Goal: Task Accomplishment & Management: Complete application form

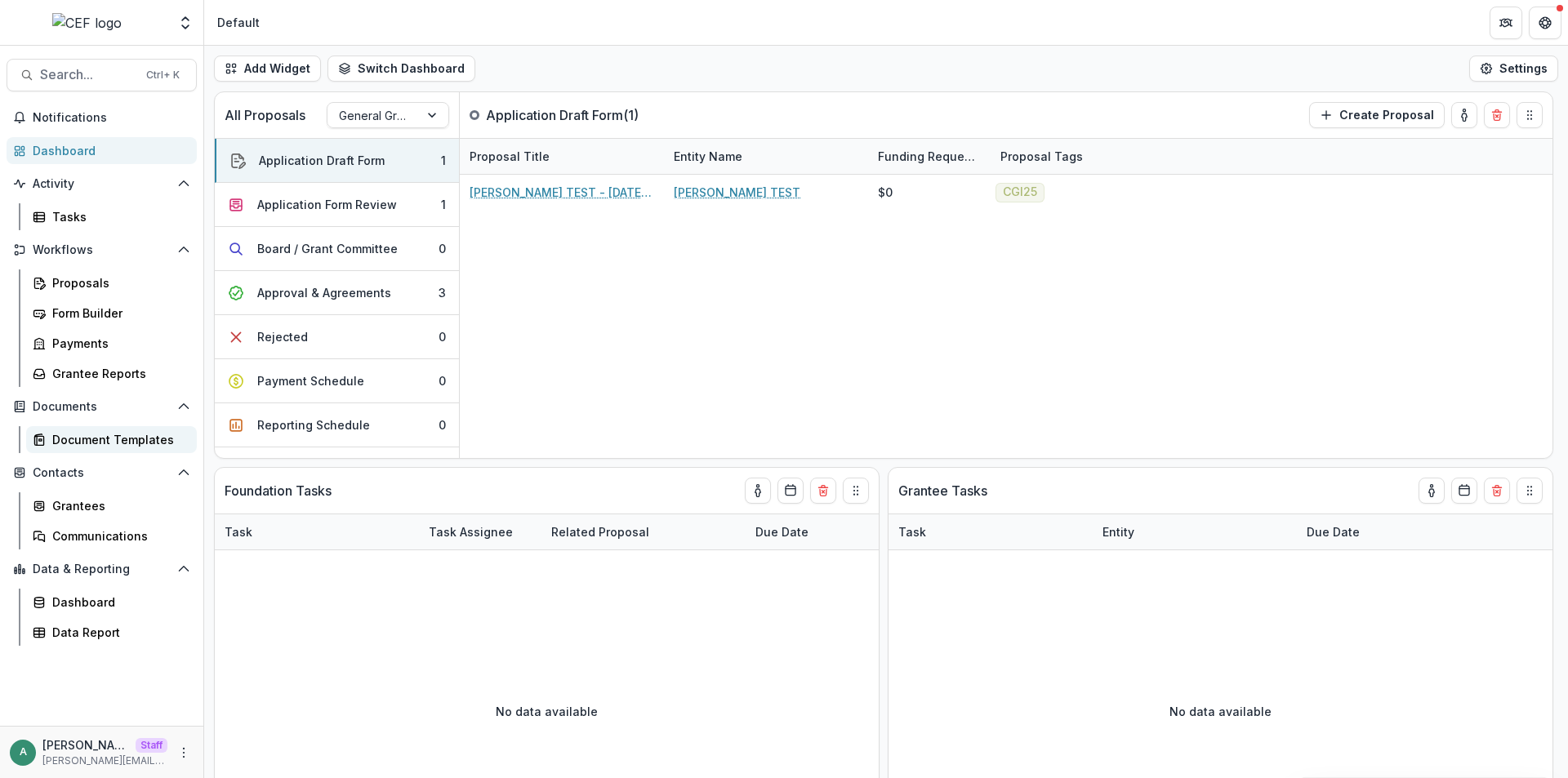
click at [119, 442] on div "Document Templates" at bounding box center [118, 439] width 131 height 17
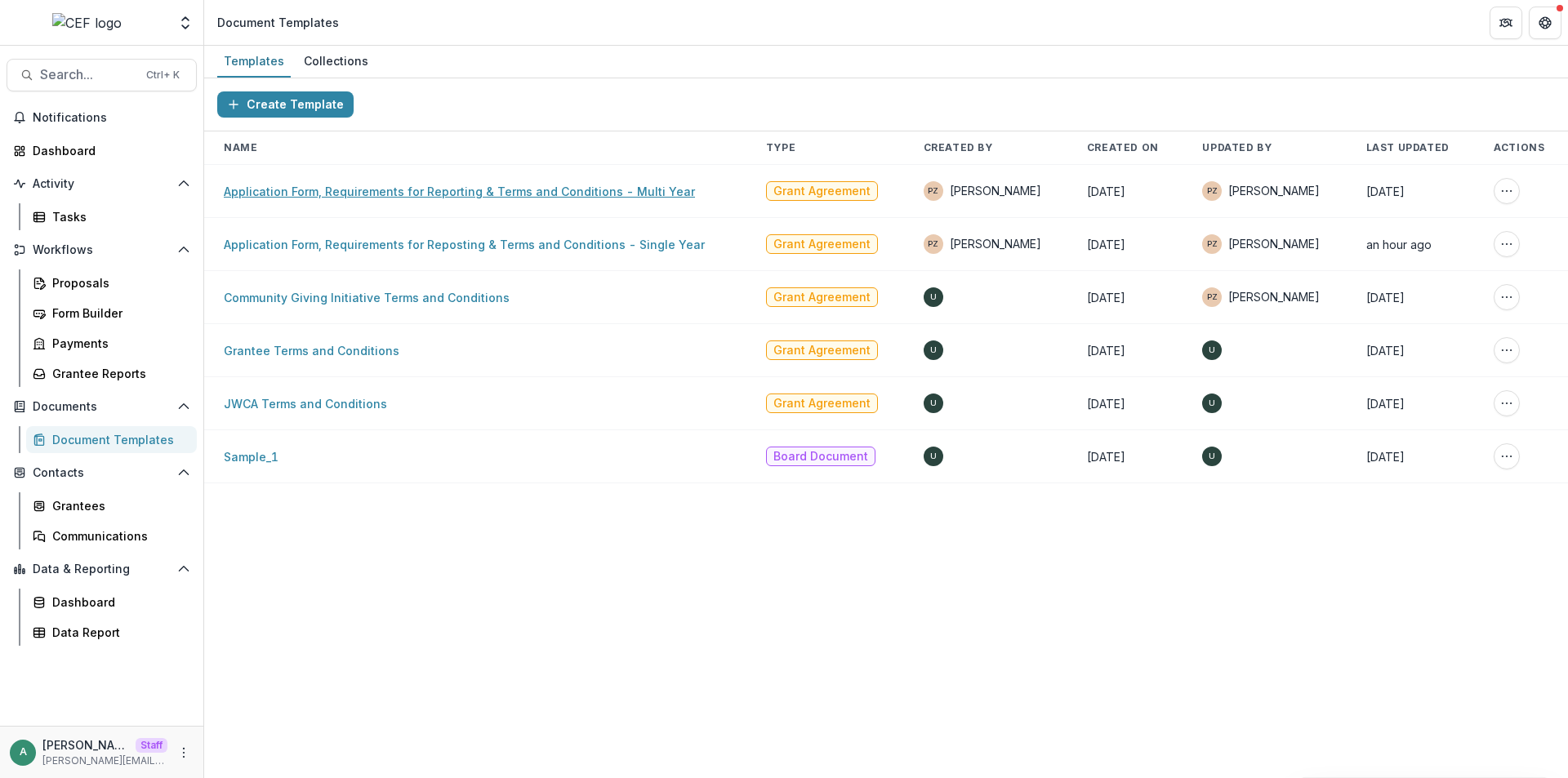
click at [331, 191] on link "Application Form, Requirements for Reporting & Terms and Conditions - Multi Year" at bounding box center [459, 190] width 471 height 14
click at [344, 249] on link "Application Form, Requirements for Reposting & Terms and Conditions - Single Ye…" at bounding box center [464, 244] width 481 height 14
click at [343, 298] on link "Community Giving Initiative Terms and Conditions" at bounding box center [366, 297] width 286 height 14
click at [340, 352] on link "Grantee Terms and Conditions" at bounding box center [312, 350] width 176 height 14
click at [340, 404] on link "JWCA Terms and Conditions" at bounding box center [306, 404] width 163 height 14
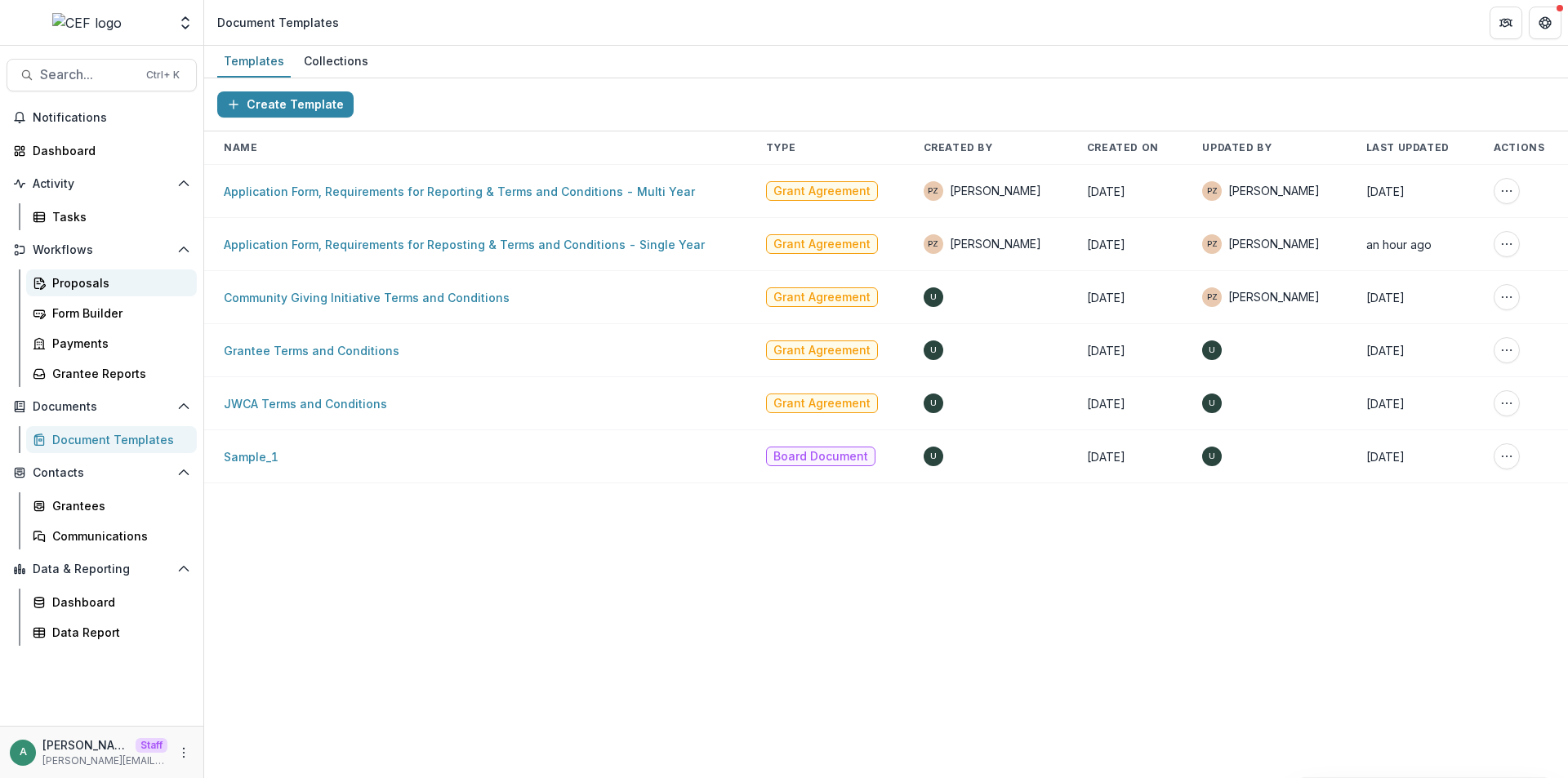
click at [92, 291] on div "Proposals" at bounding box center [118, 283] width 131 height 17
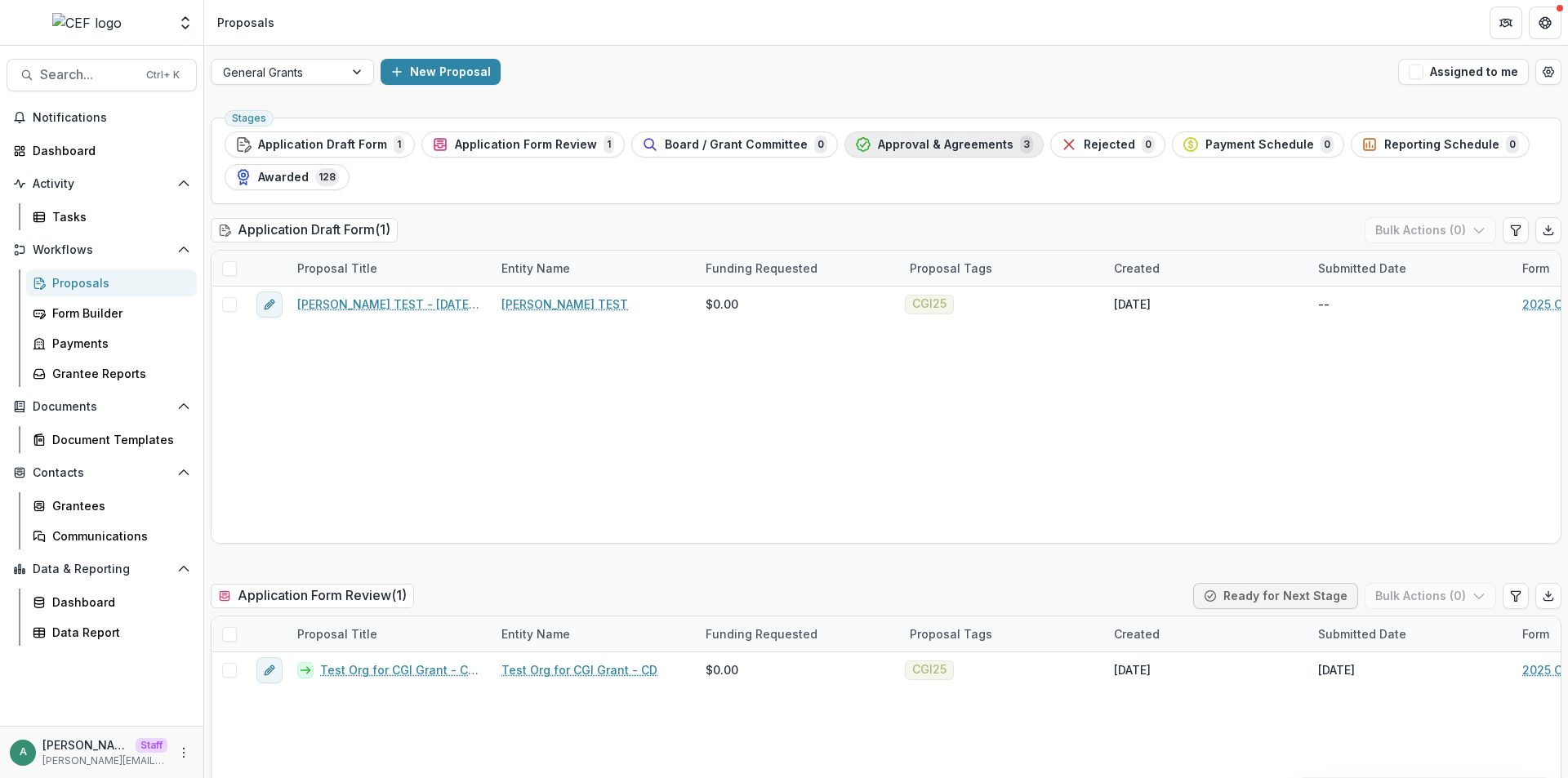
click at [922, 147] on span "Approval & Agreements" at bounding box center [945, 144] width 135 height 14
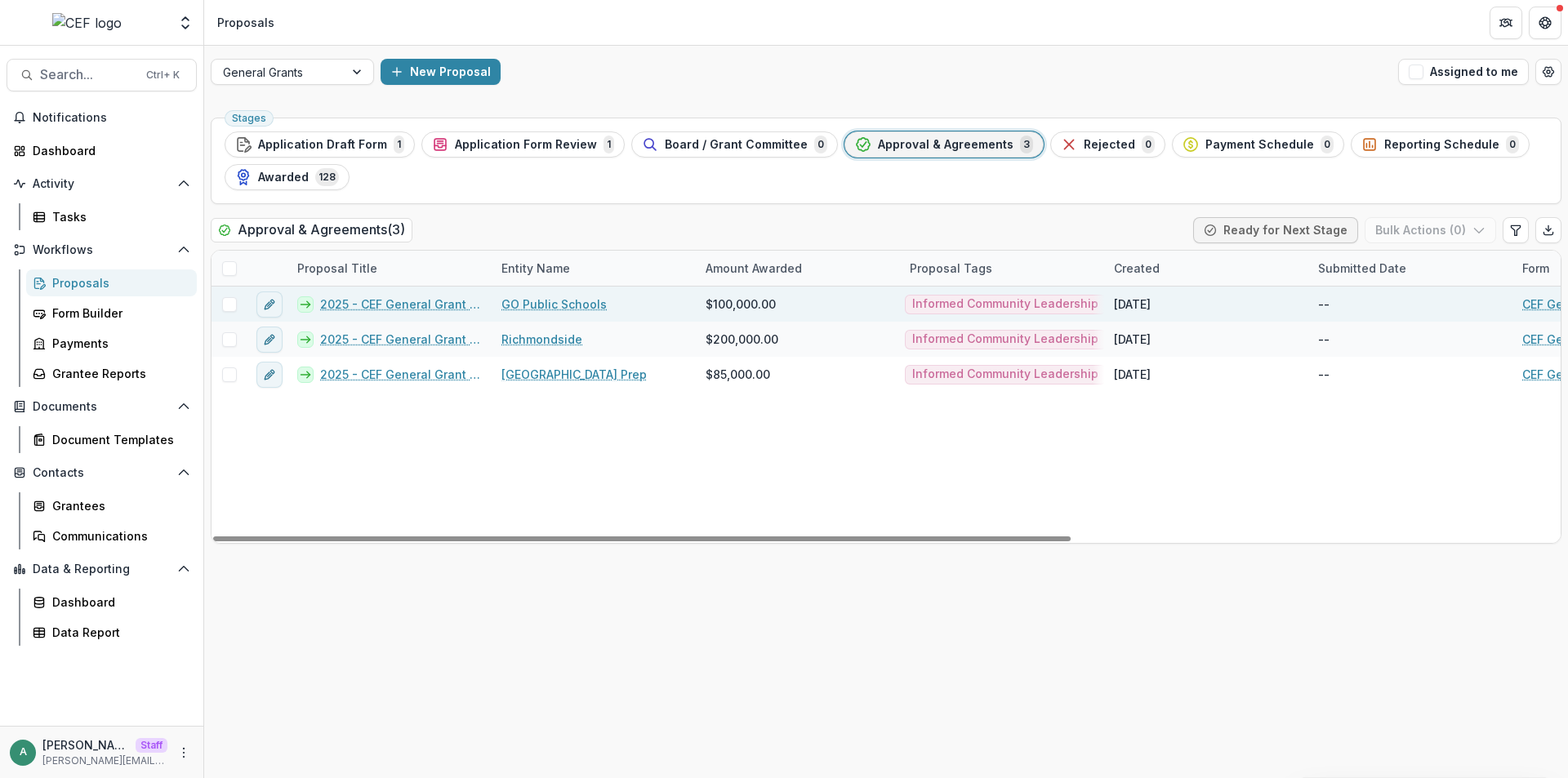
click at [414, 301] on link "2025 - CEF General Grant Application Form_Go Public Schools" at bounding box center [401, 304] width 161 height 17
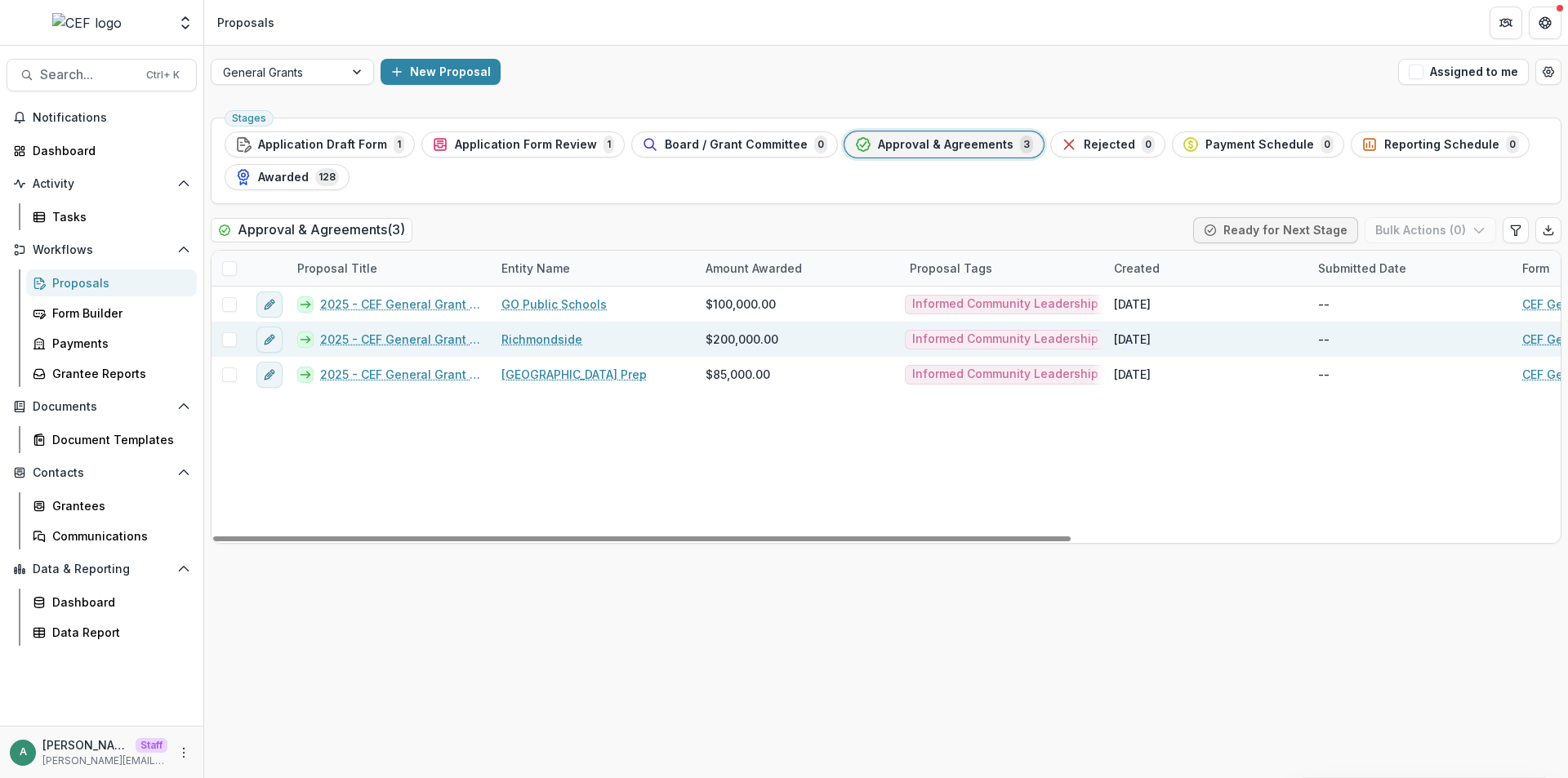
click at [426, 335] on link "2025 - CEF General Grant Application Form" at bounding box center [401, 339] width 161 height 17
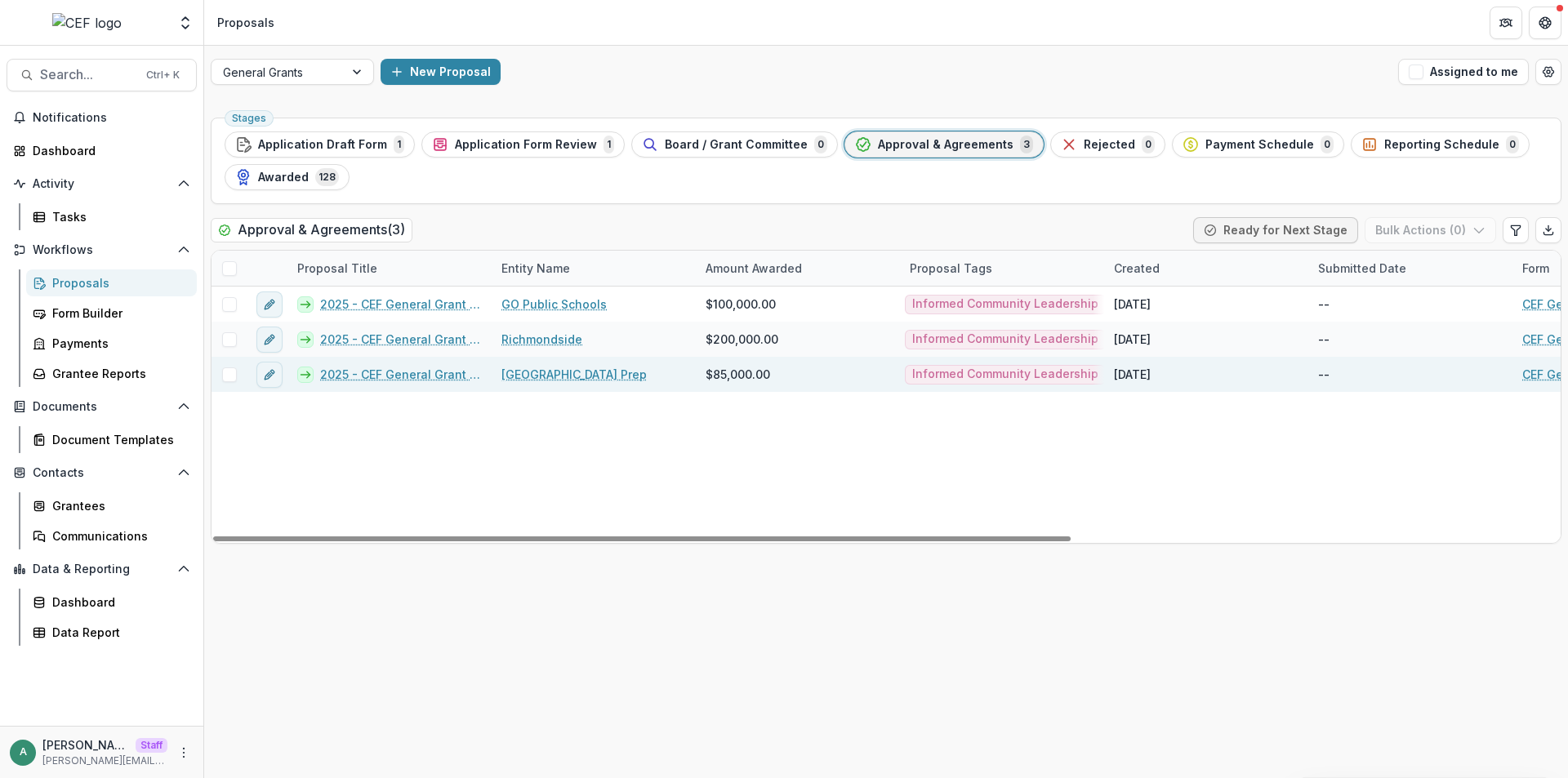
click at [435, 371] on link "2025 - CEF General Grant Application Form" at bounding box center [401, 374] width 161 height 17
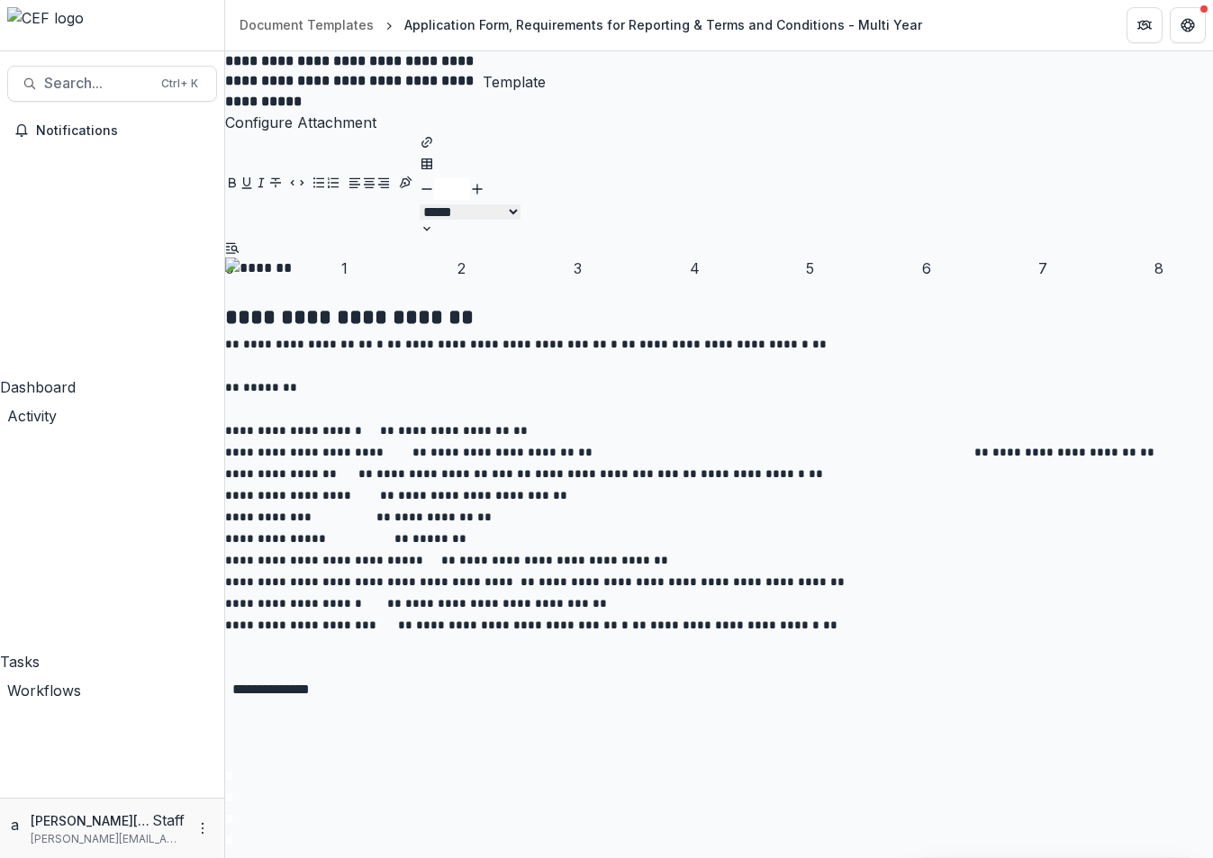
scroll to position [2357, 0]
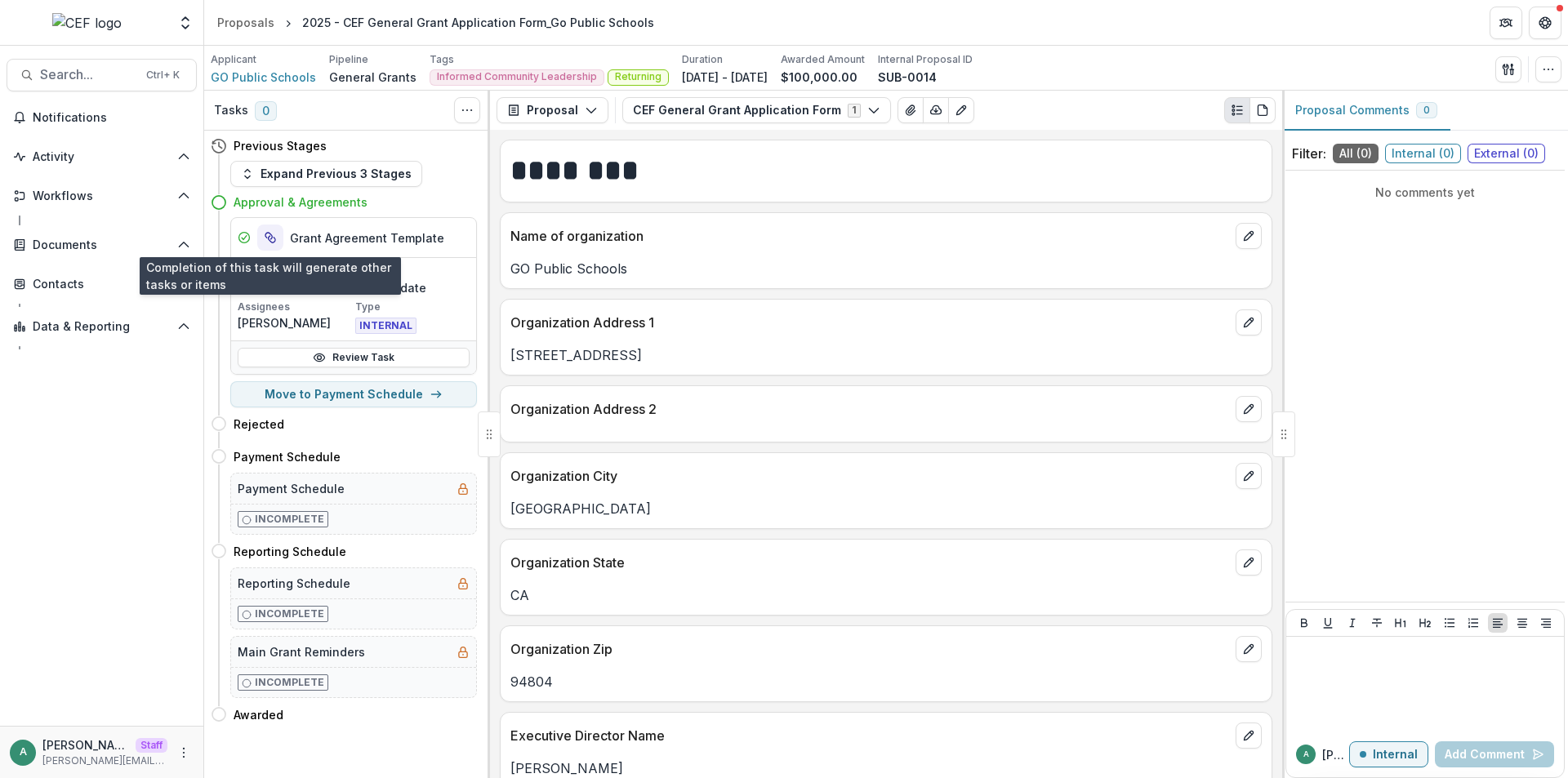
click at [278, 240] on button "View dependent tasks" at bounding box center [270, 238] width 26 height 26
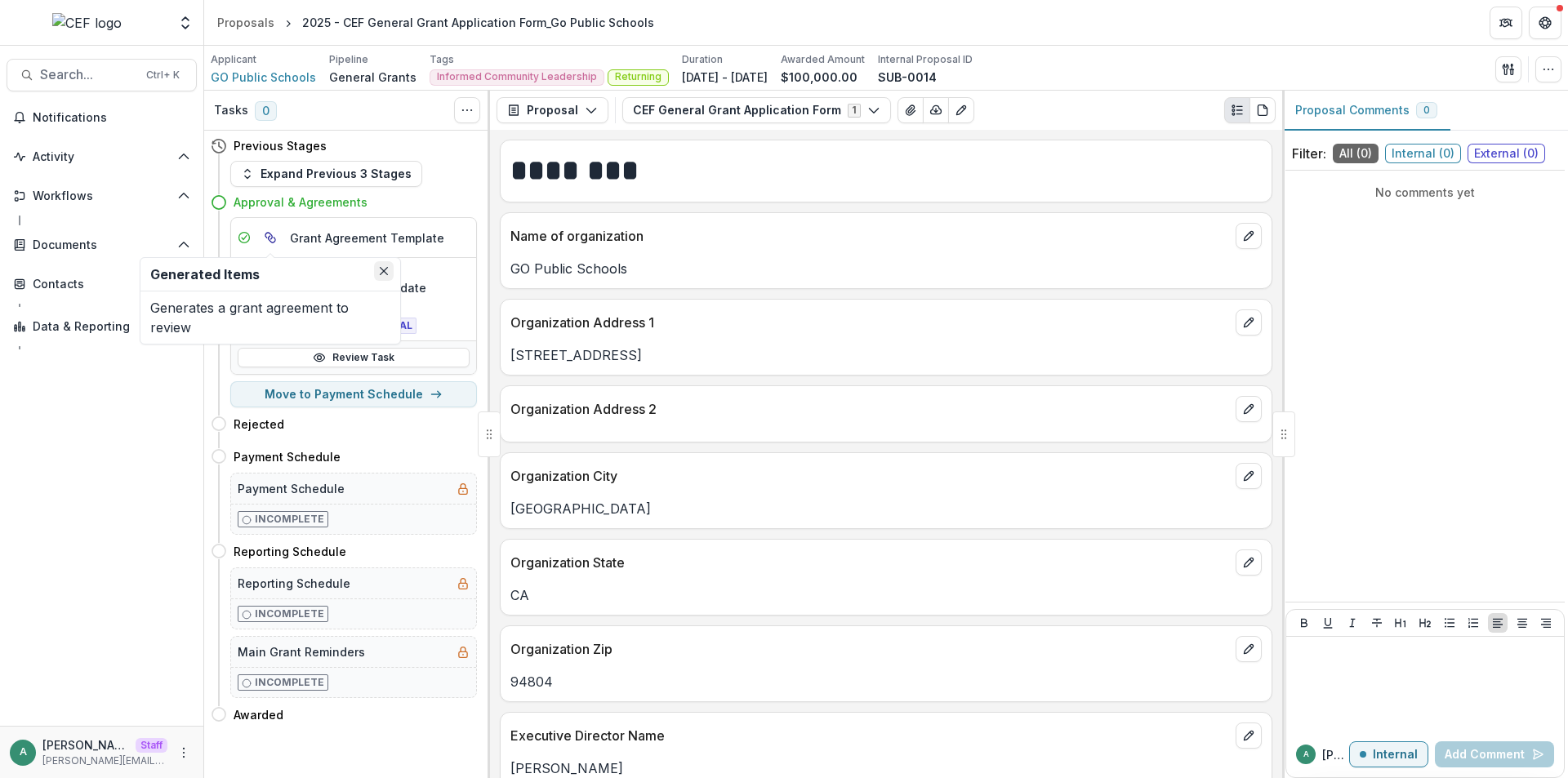
click at [376, 263] on button "Close" at bounding box center [384, 271] width 20 height 20
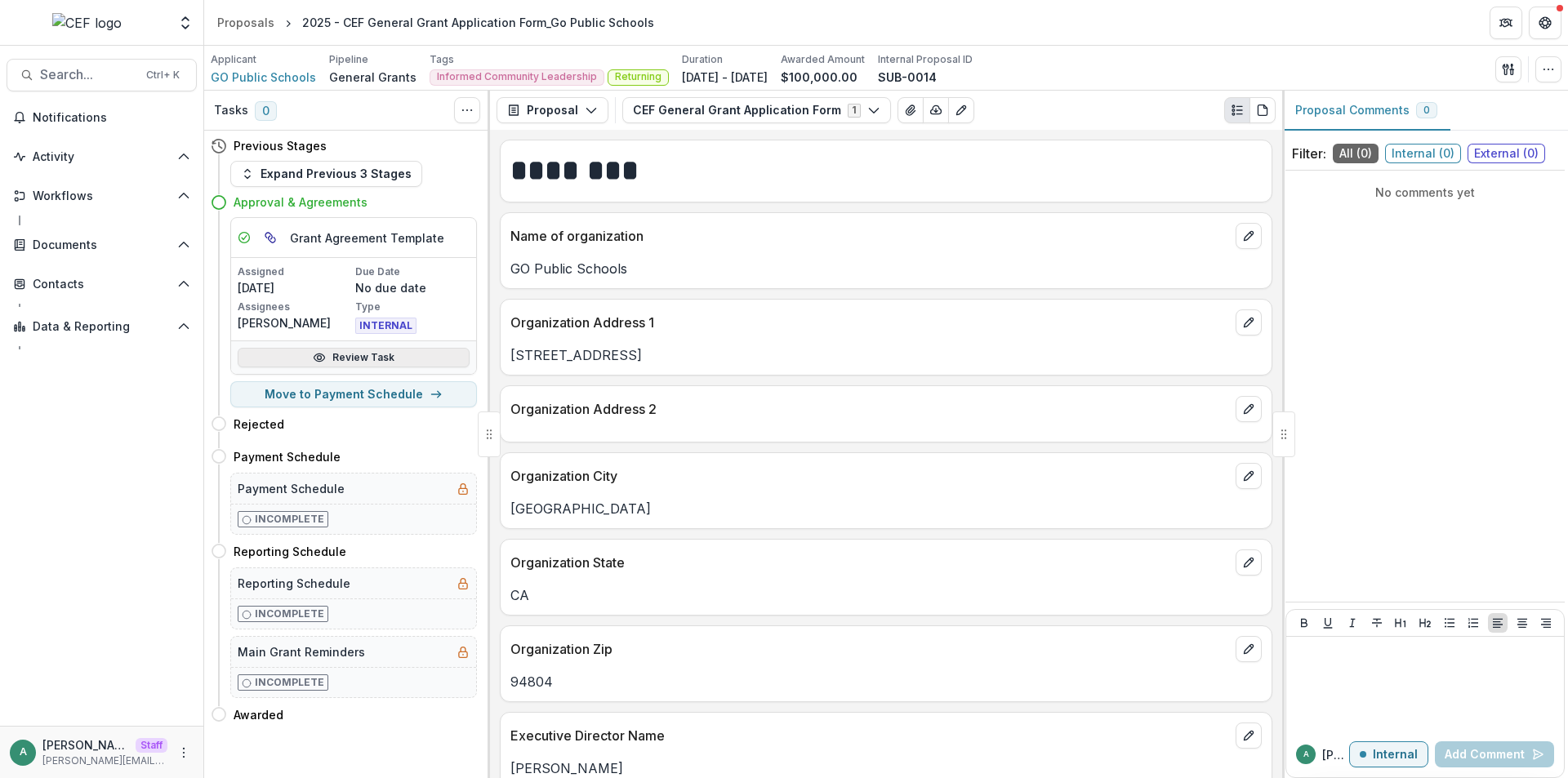
click at [367, 356] on link "Review Task" at bounding box center [354, 358] width 232 height 20
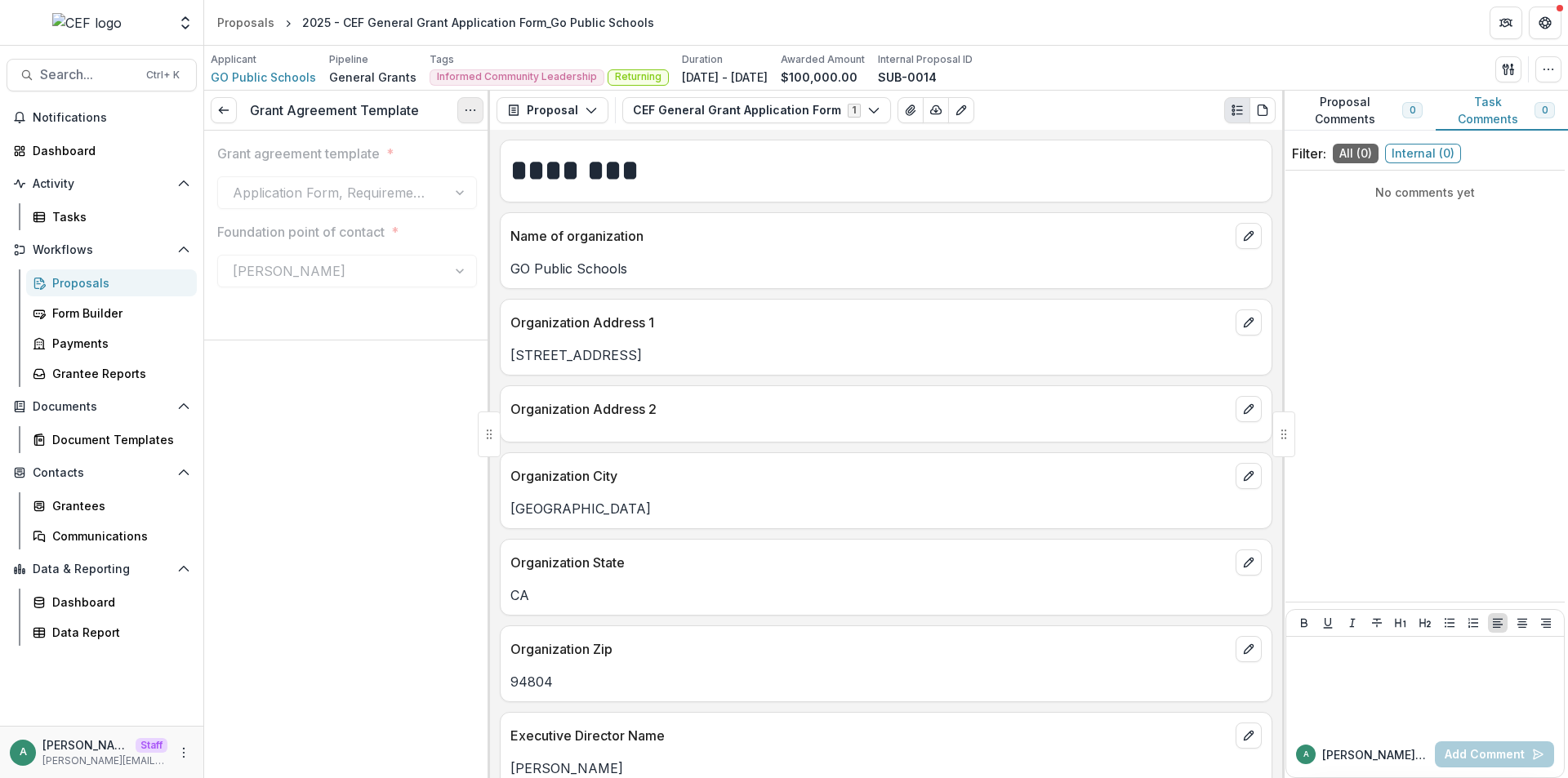
click at [469, 121] on button "Options" at bounding box center [470, 110] width 26 height 26
click at [426, 176] on button "Reopen Task" at bounding box center [392, 181] width 175 height 27
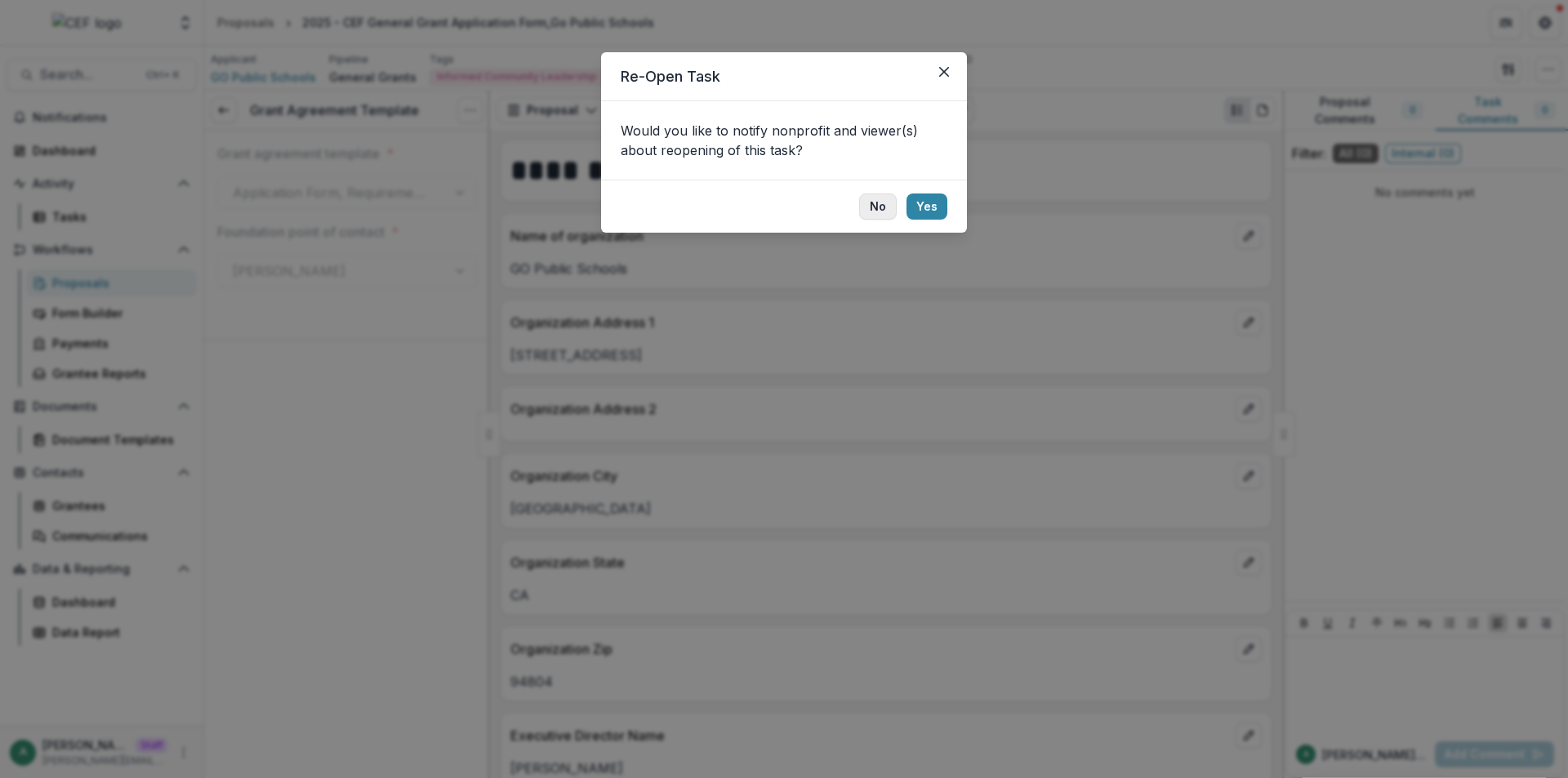
click at [872, 206] on button "No" at bounding box center [877, 206] width 37 height 26
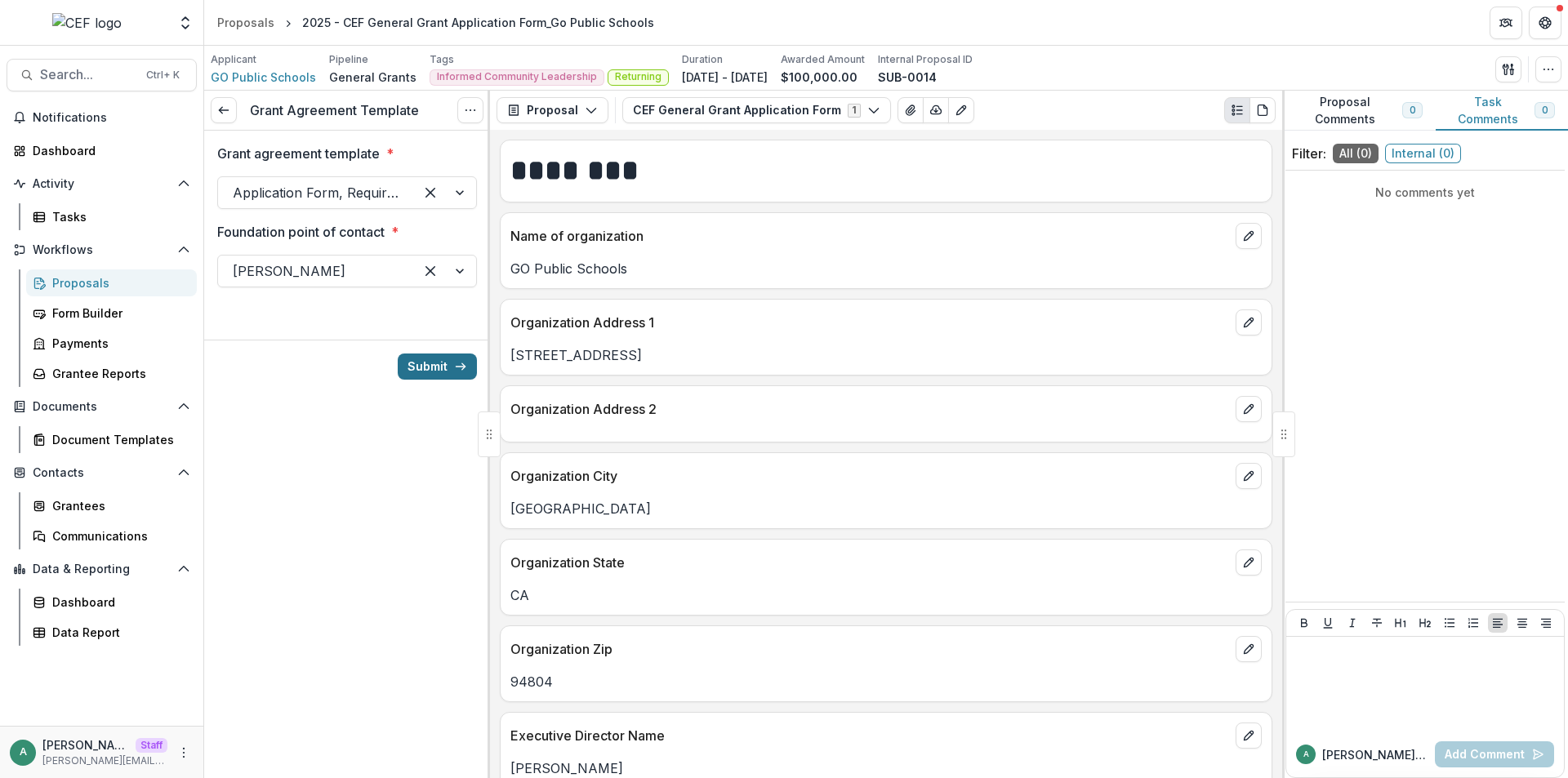
click at [434, 362] on button "Submit" at bounding box center [436, 366] width 79 height 26
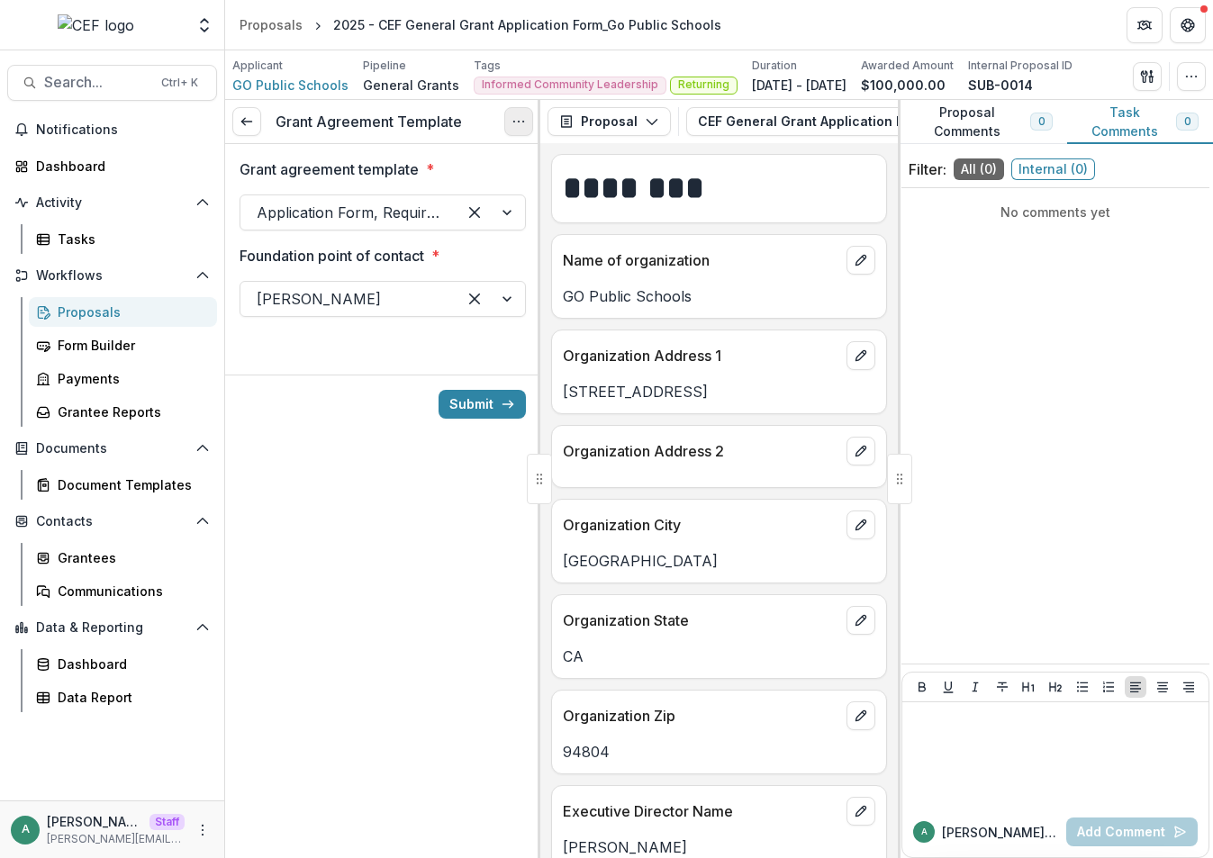
click at [520, 111] on button "Options" at bounding box center [518, 121] width 29 height 29
click at [461, 359] on div at bounding box center [382, 360] width 315 height 29
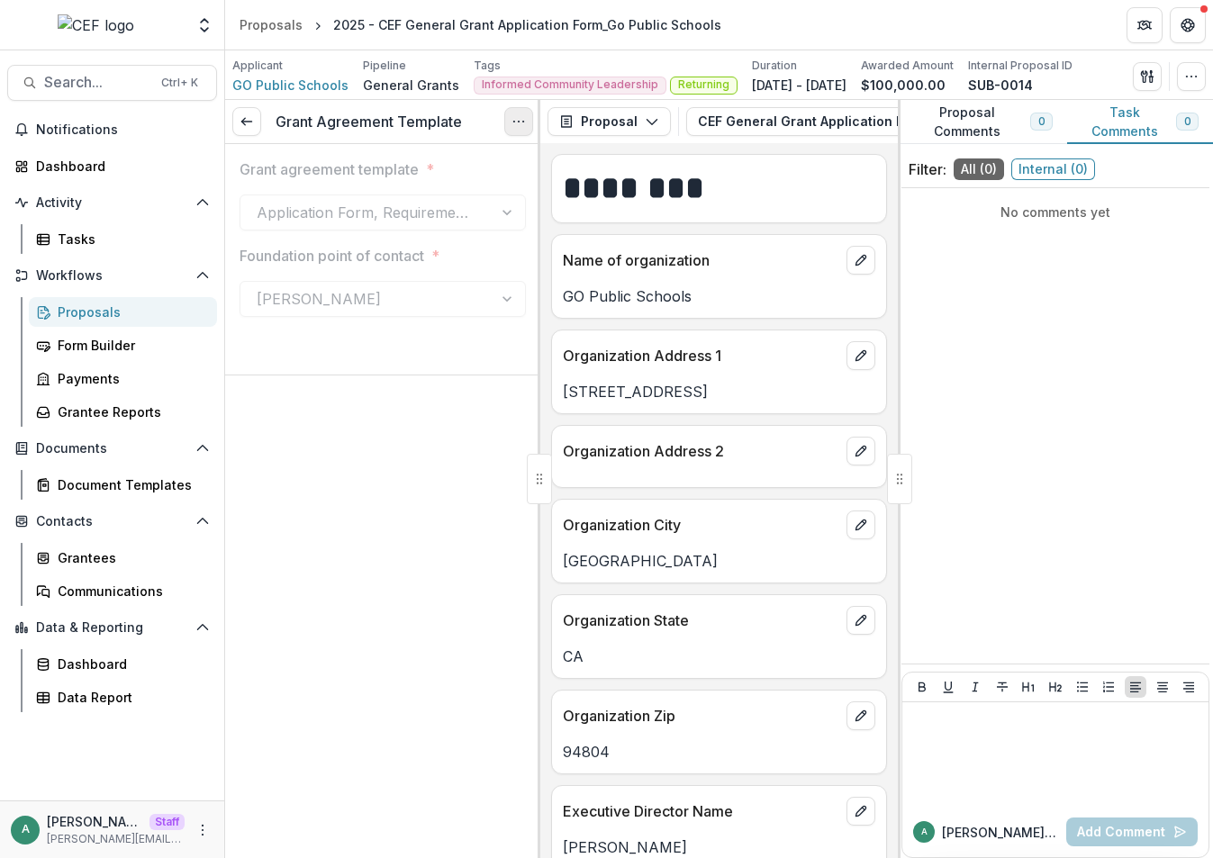
click at [511, 113] on button "Options" at bounding box center [518, 121] width 29 height 29
click at [429, 192] on button "Reopen Task" at bounding box center [432, 200] width 193 height 30
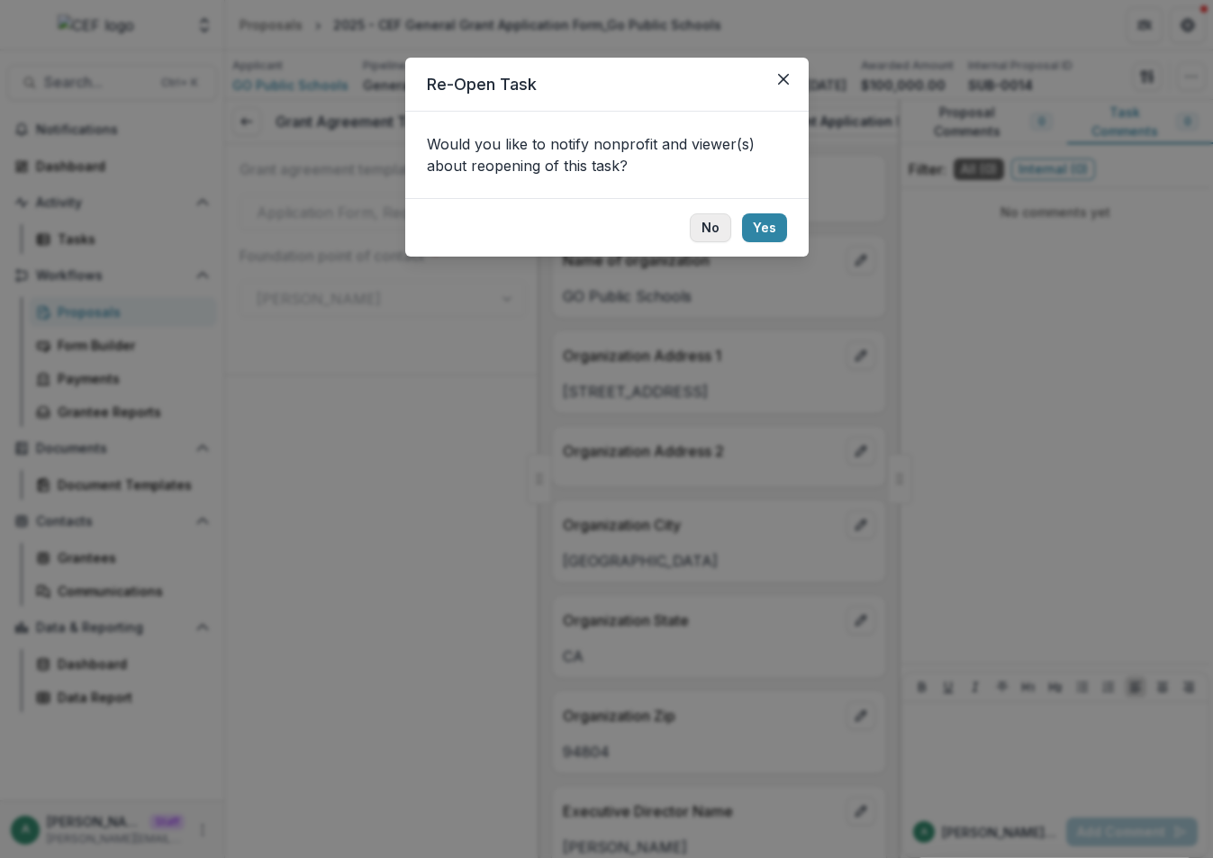
click at [709, 227] on button "No" at bounding box center [710, 227] width 41 height 29
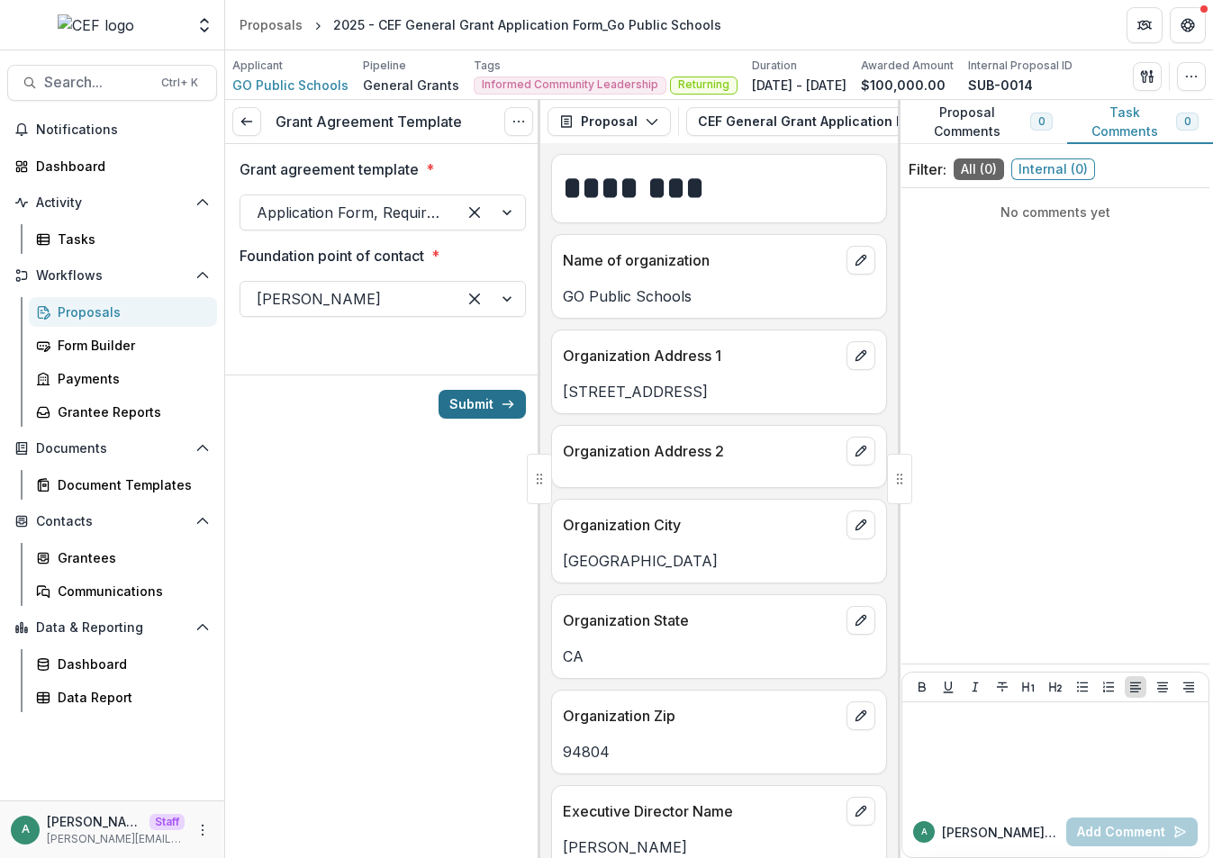
click at [479, 411] on button "Submit" at bounding box center [481, 404] width 87 height 29
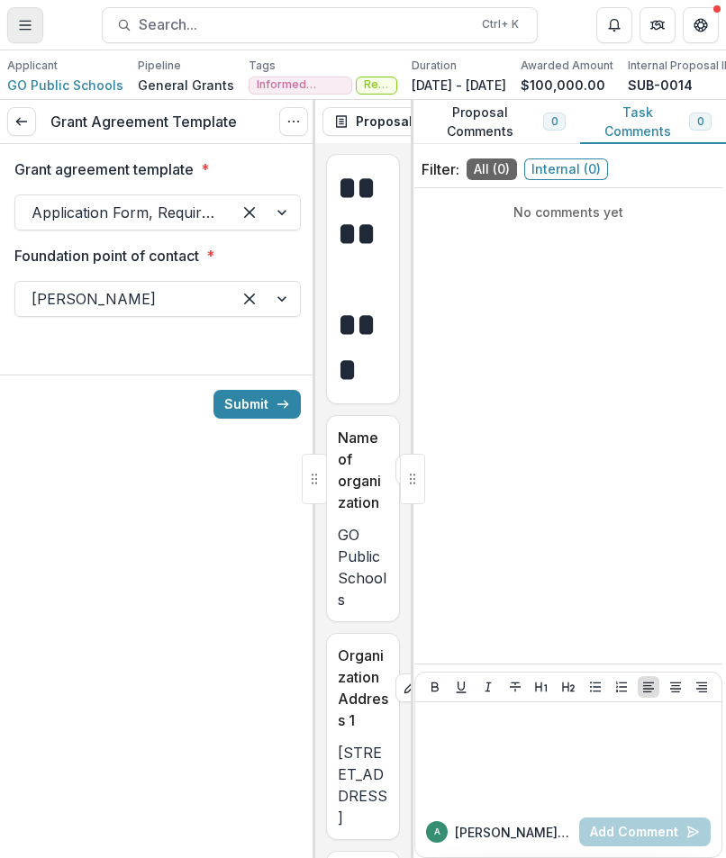
click at [20, 31] on icon "Toggle Menu" at bounding box center [25, 25] width 14 height 14
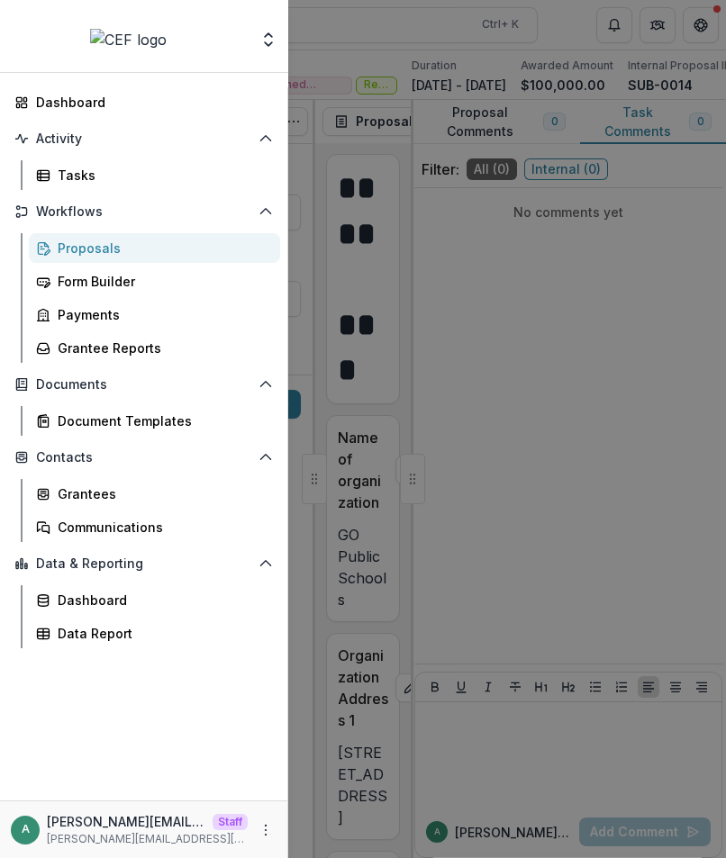
click at [589, 204] on div "Aggregate Analysis Foundations Ruthwick Foundation MFH Workflow Sandbox Transla…" at bounding box center [363, 429] width 726 height 858
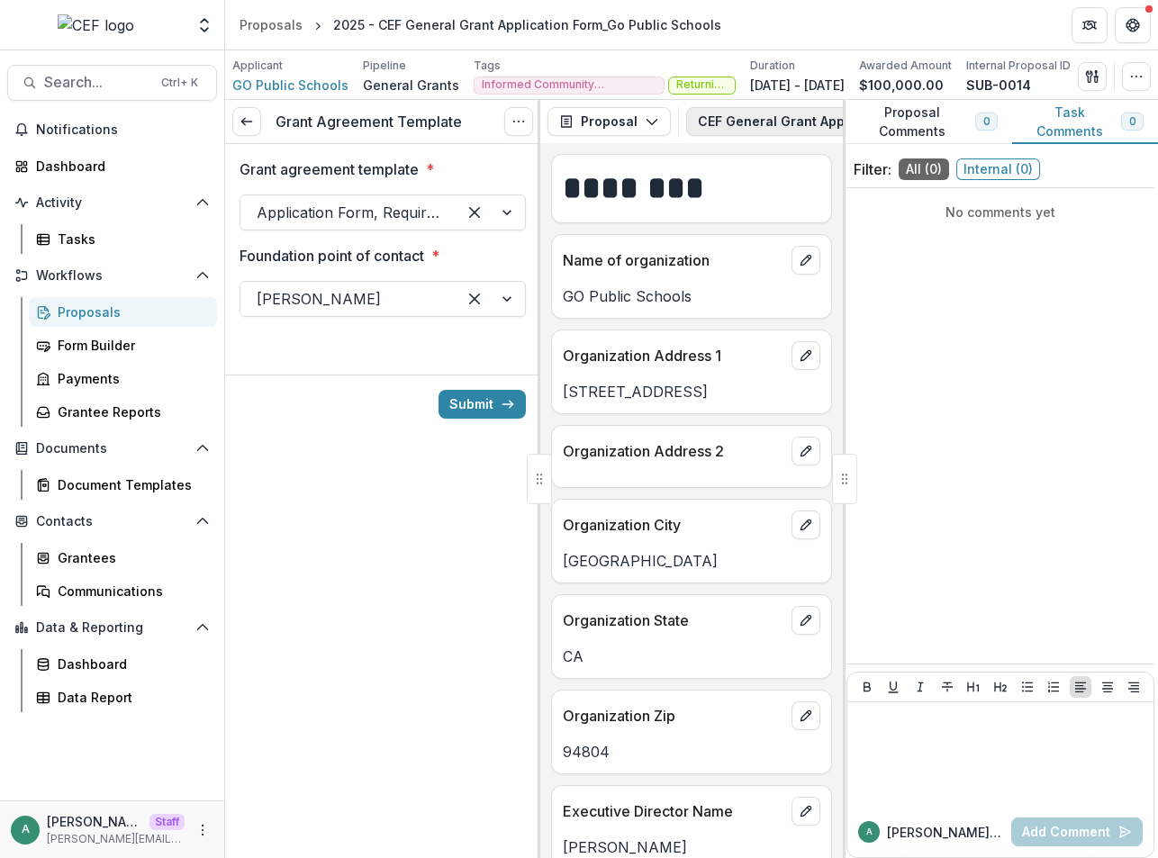
click at [709, 128] on button "CEF General Grant Application Form 1" at bounding box center [834, 121] width 296 height 29
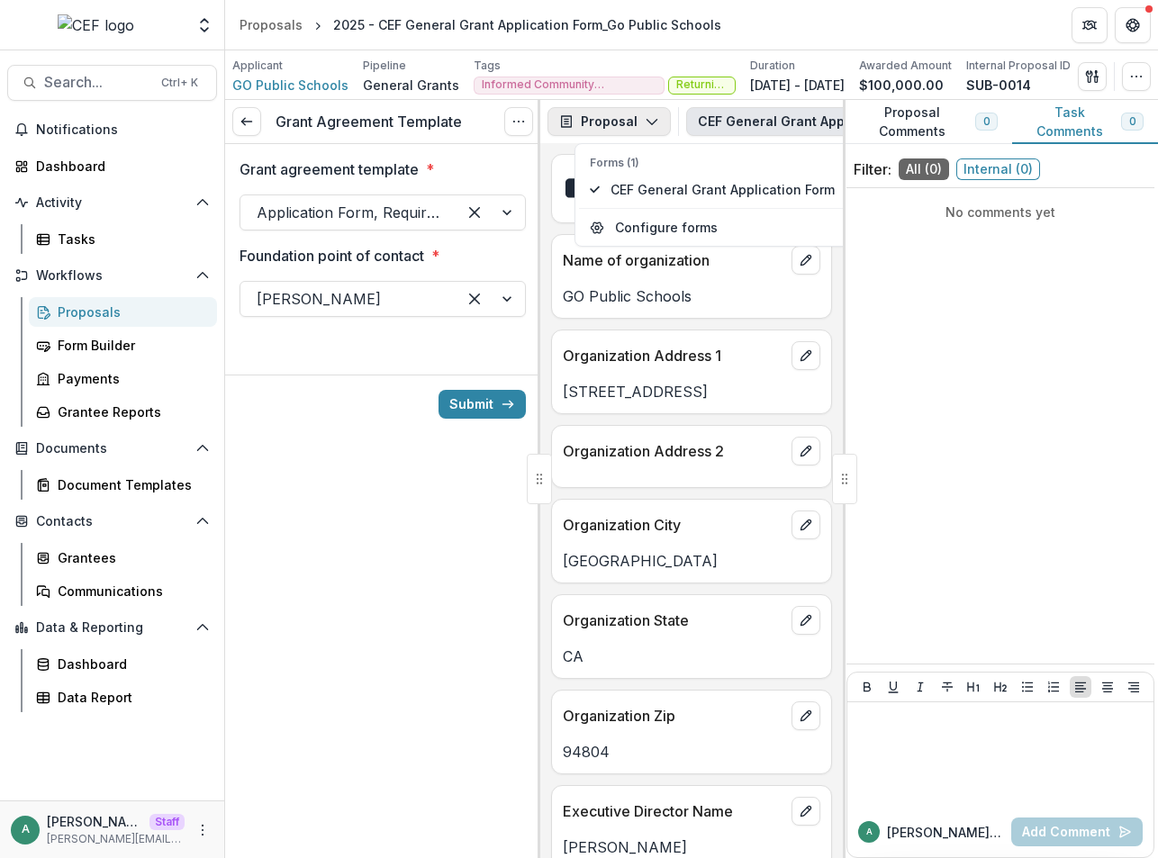
click at [655, 119] on icon "button" at bounding box center [652, 121] width 14 height 14
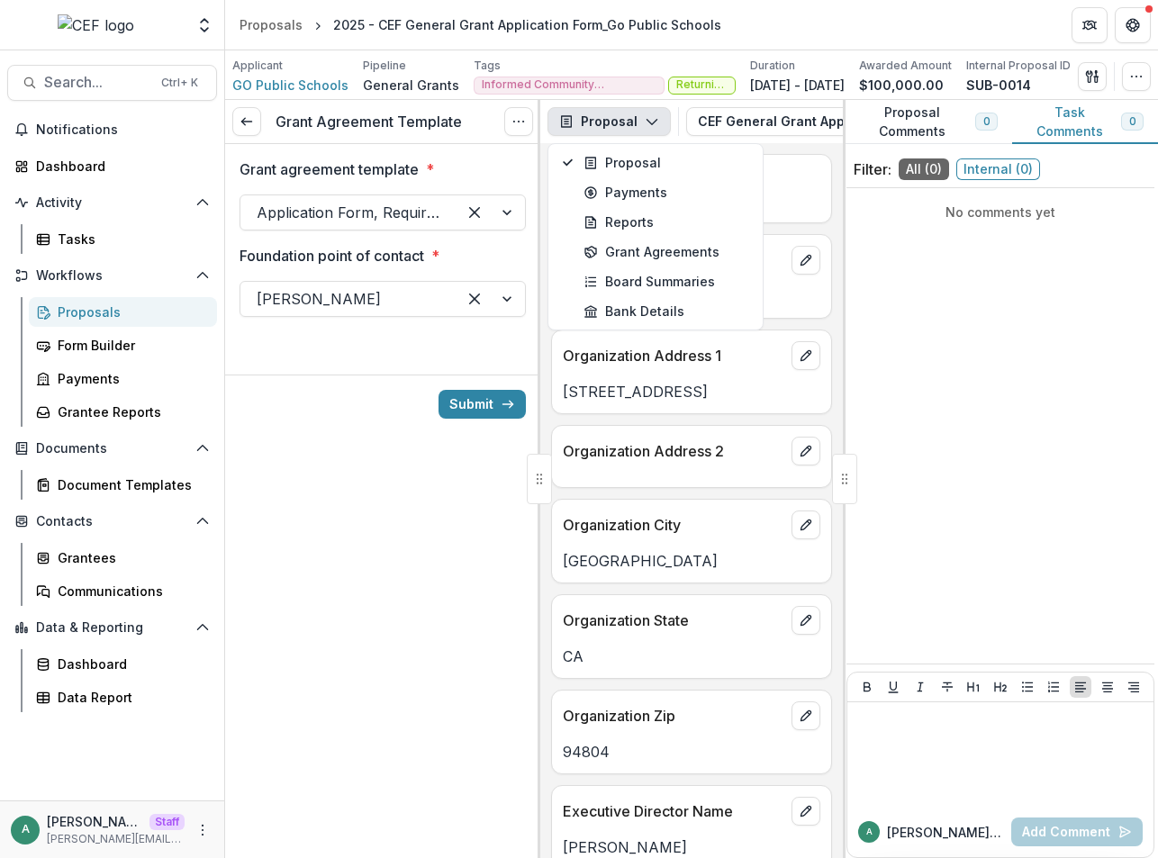
click at [811, 154] on div "Text Block ******** Name of organization GO Public Schools Organization Address…" at bounding box center [691, 500] width 303 height 715
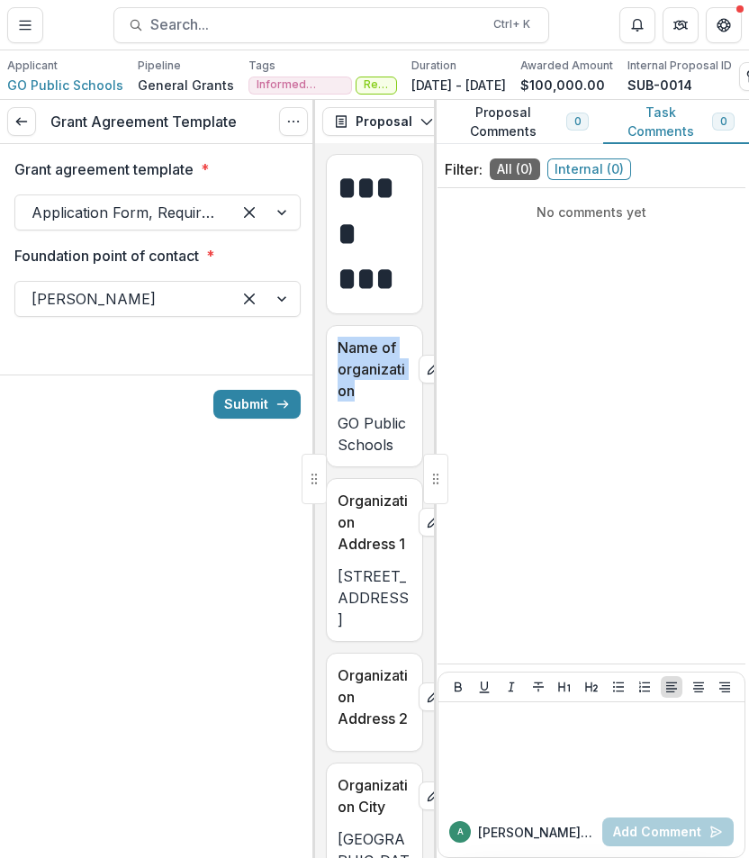
drag, startPoint x: 363, startPoint y: 393, endPoint x: 339, endPoint y: 366, distance: 37.0
click at [339, 366] on p "Name of organization" at bounding box center [375, 369] width 74 height 65
copy p "Name of organization"
click at [130, 220] on div at bounding box center [124, 212] width 184 height 25
click at [30, 32] on button "Toggle Menu" at bounding box center [25, 25] width 36 height 36
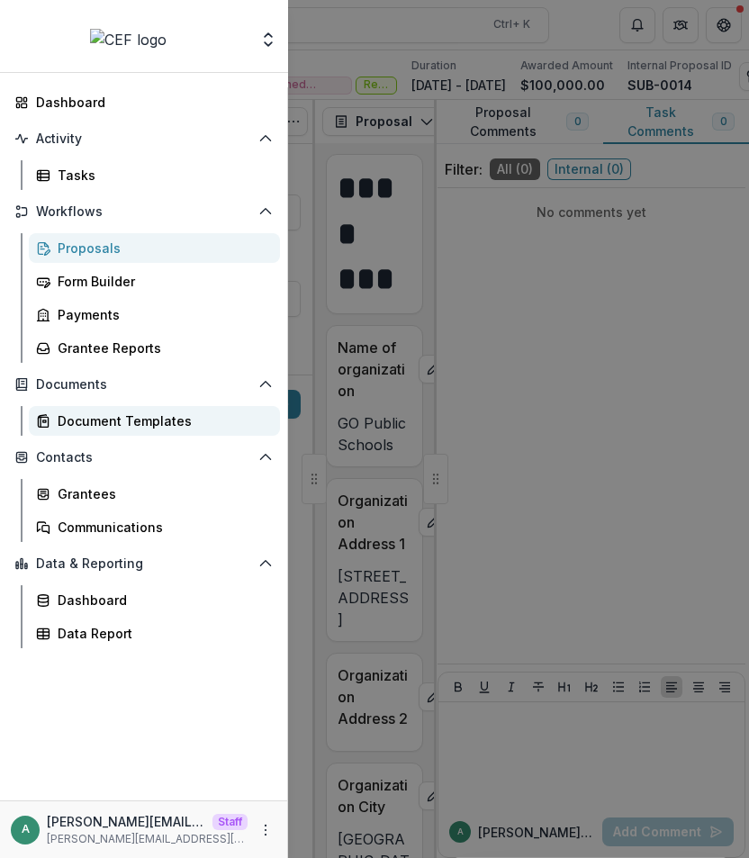
click at [136, 420] on div "Document Templates" at bounding box center [162, 420] width 208 height 19
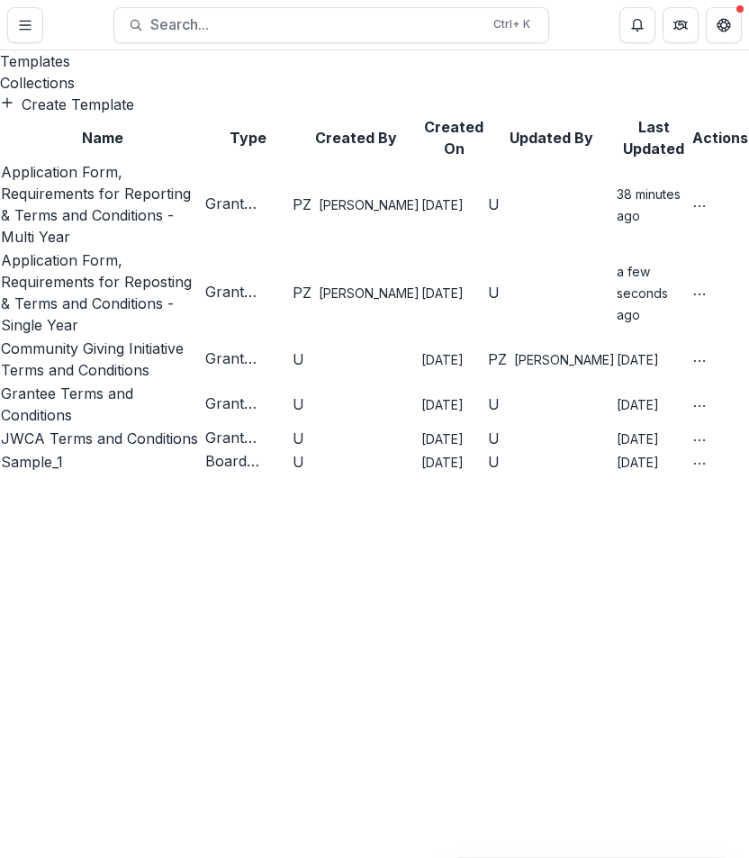
click at [150, 214] on link "Application Form, Requirements for Reporting & Terms and Conditions - Multi Year" at bounding box center [96, 204] width 190 height 83
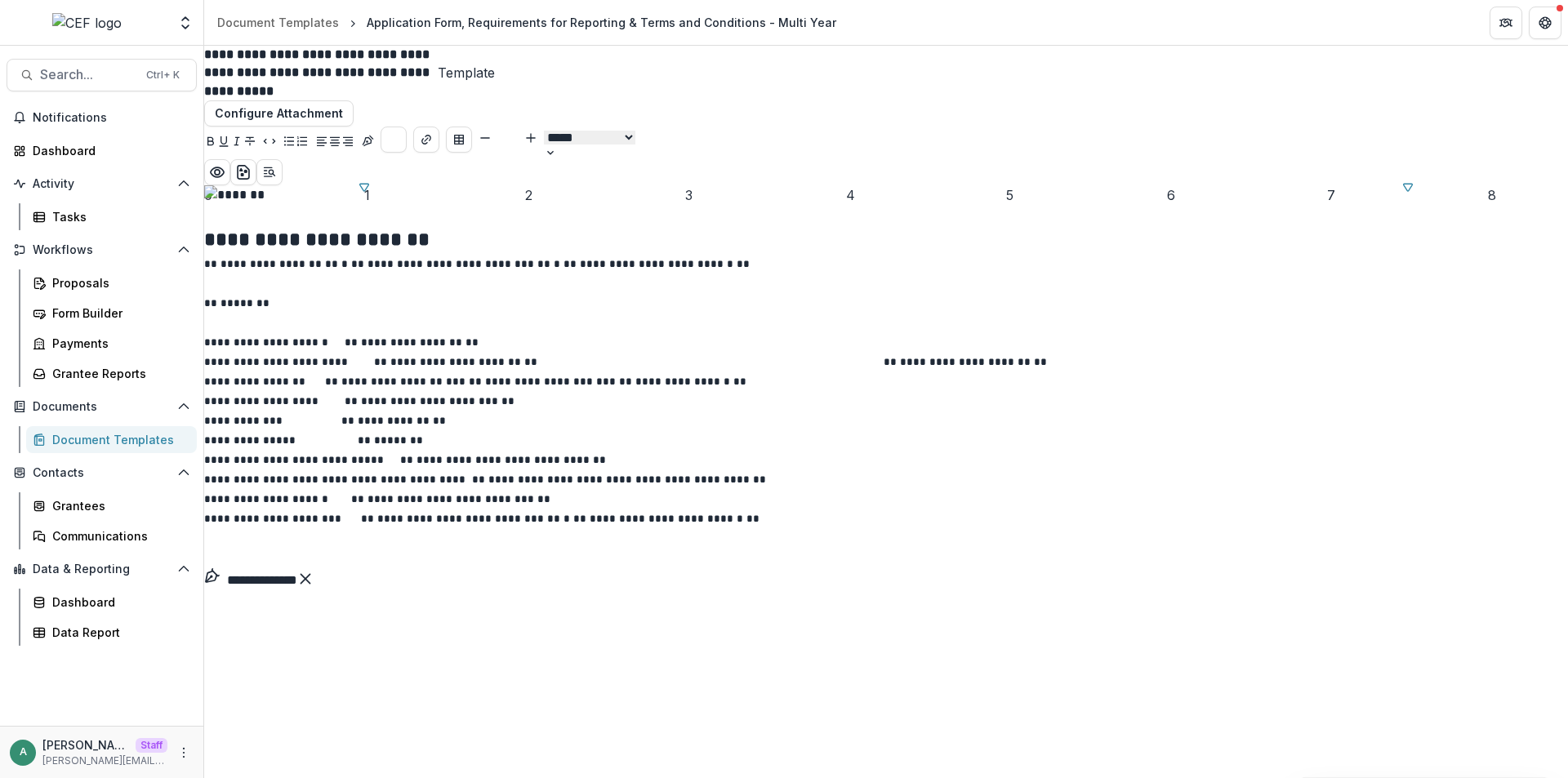
click at [866, 205] on div at bounding box center [886, 195] width 1364 height 20
type input "**"
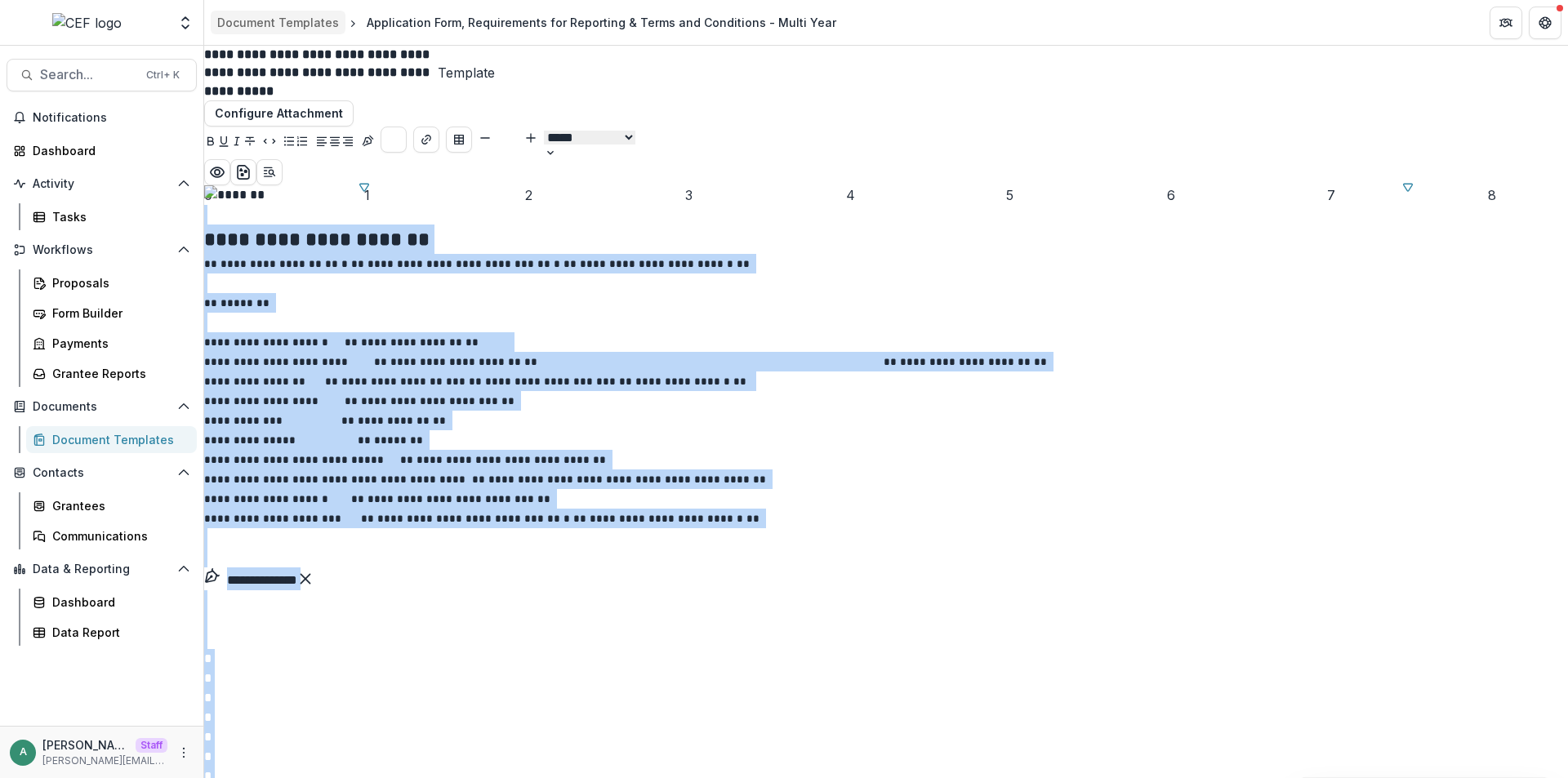
click at [267, 25] on div "Document Templates" at bounding box center [278, 22] width 122 height 17
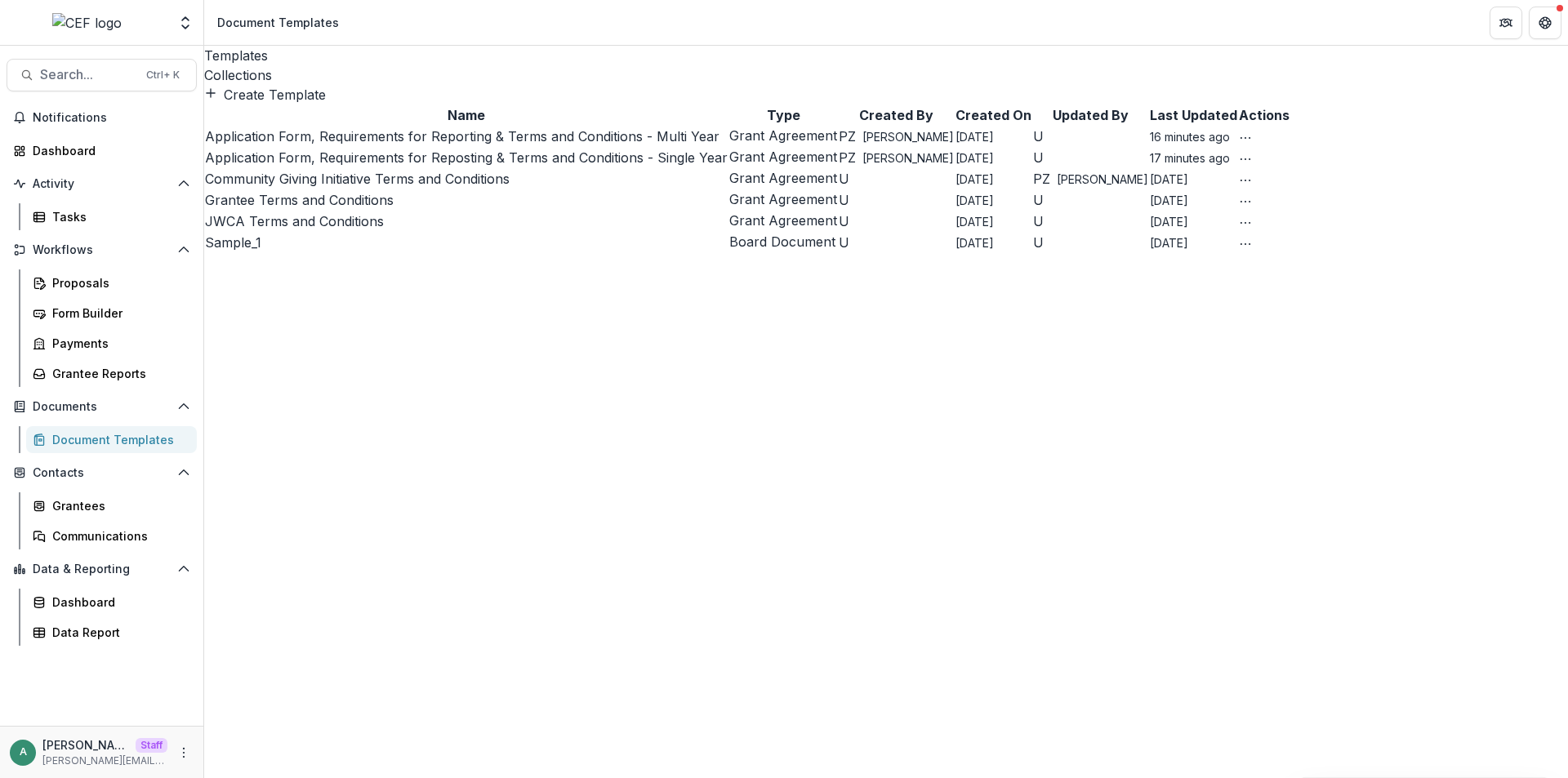
click at [520, 144] on link "Application Form, Requirements for Reporting & Terms and Conditions - Multi Year" at bounding box center [462, 136] width 514 height 16
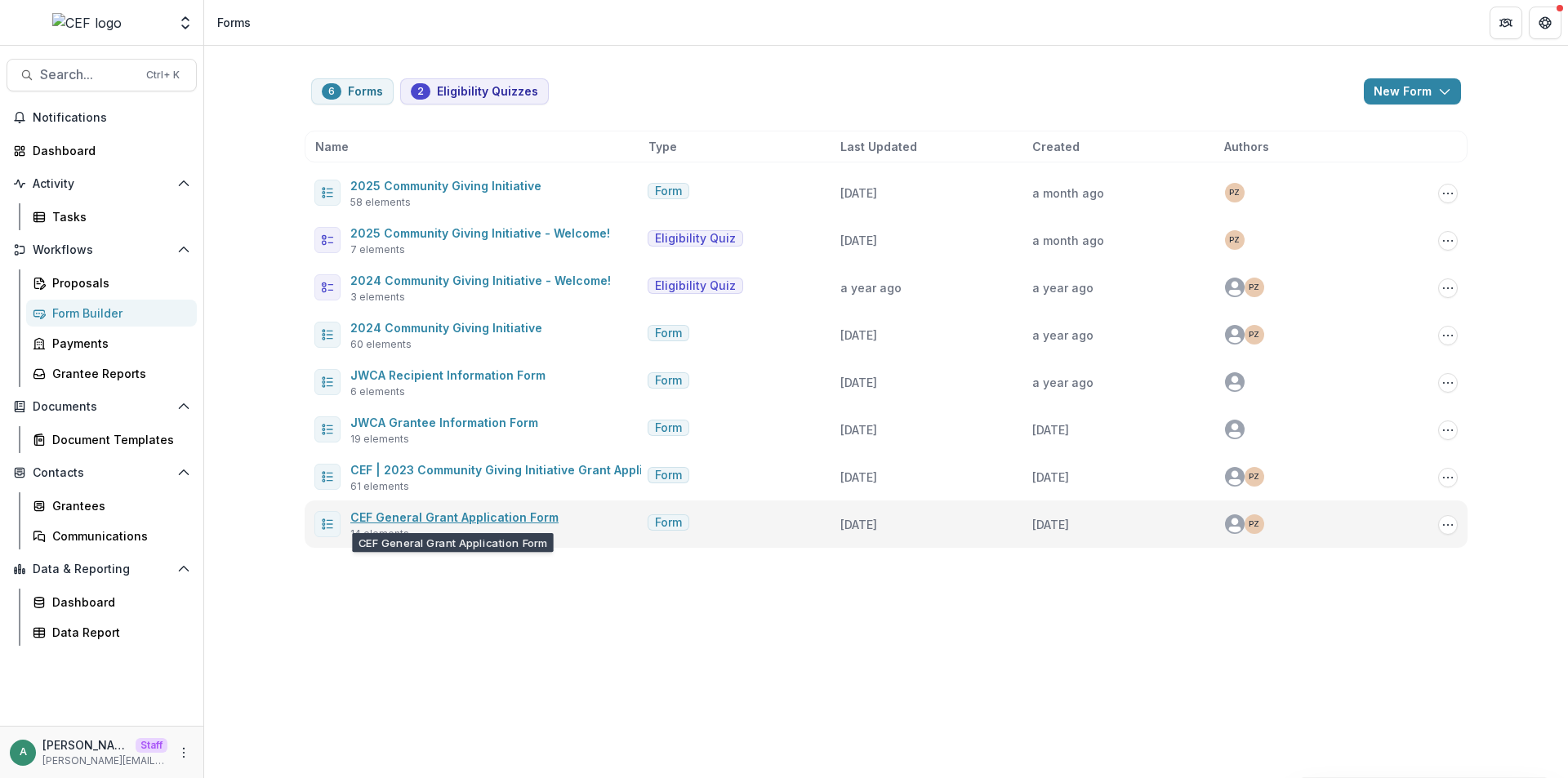
drag, startPoint x: 463, startPoint y: 530, endPoint x: 438, endPoint y: 520, distance: 26.9
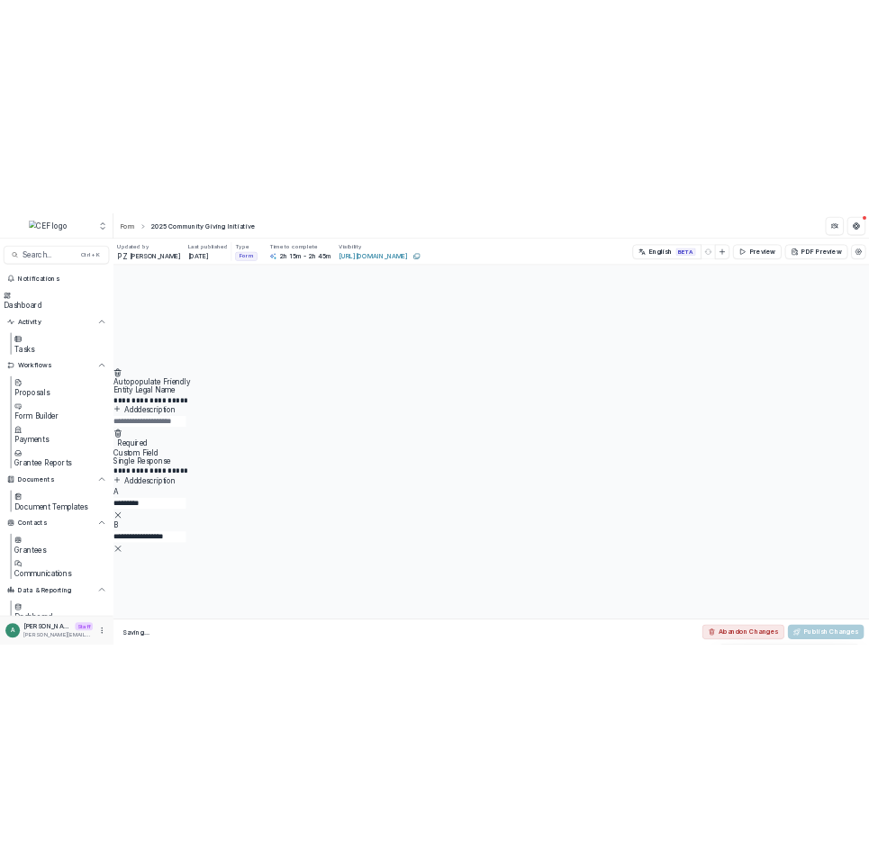
scroll to position [1482, 0]
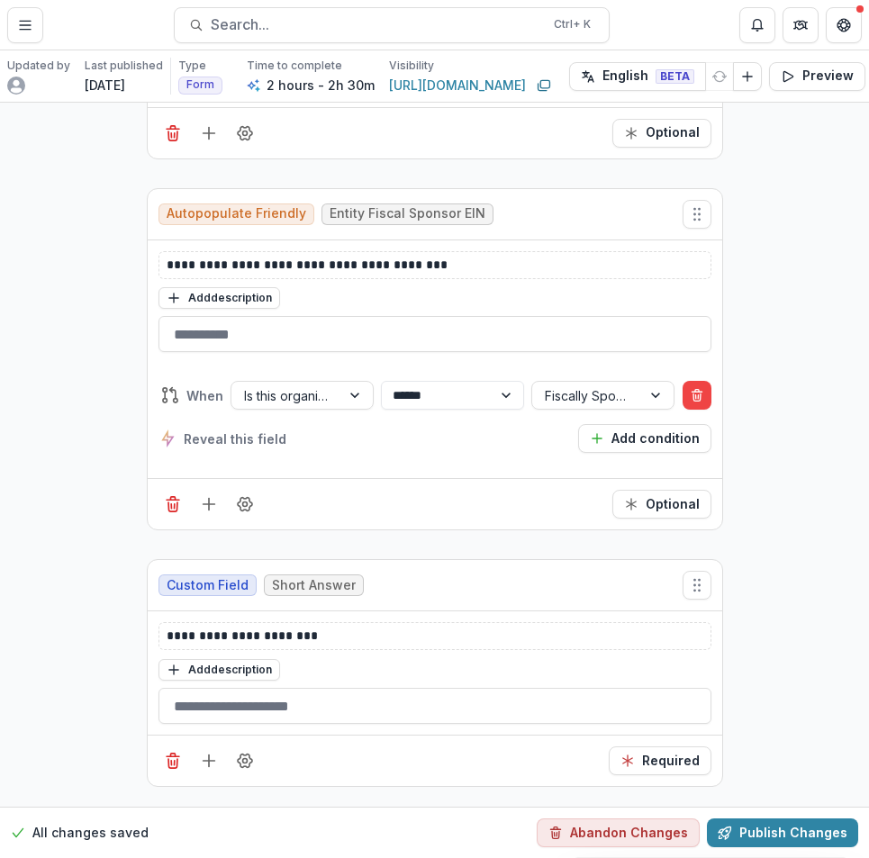
scroll to position [1438, 0]
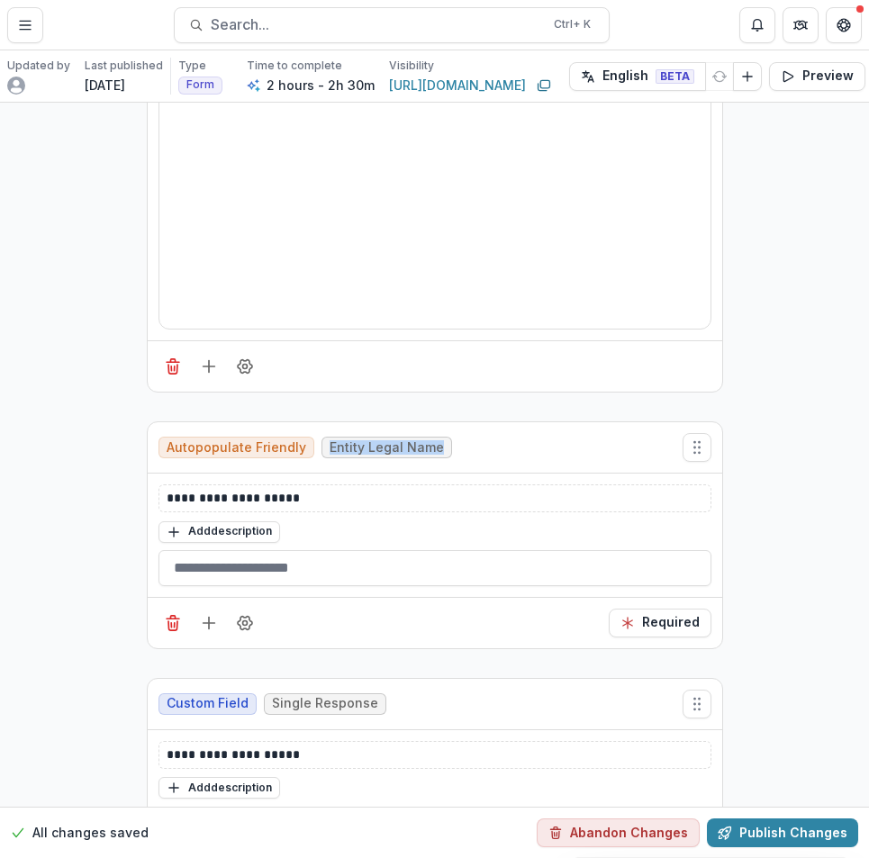
drag, startPoint x: 320, startPoint y: 453, endPoint x: 429, endPoint y: 454, distance: 109.8
click at [429, 454] on span "Entity Legal Name" at bounding box center [386, 448] width 131 height 22
copy span "Entity Legal Name"
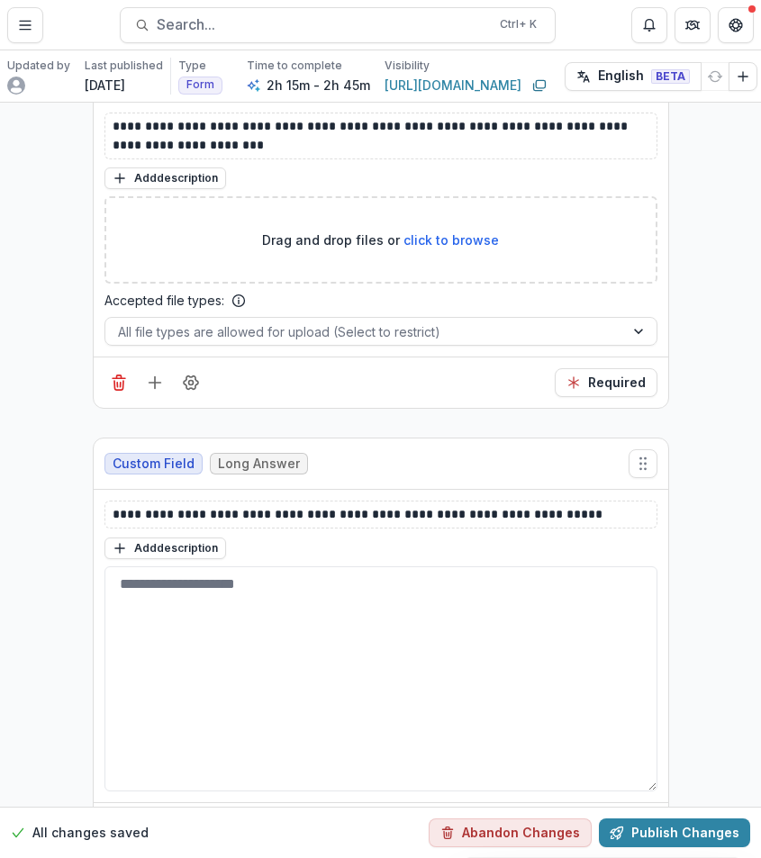
scroll to position [16206, 0]
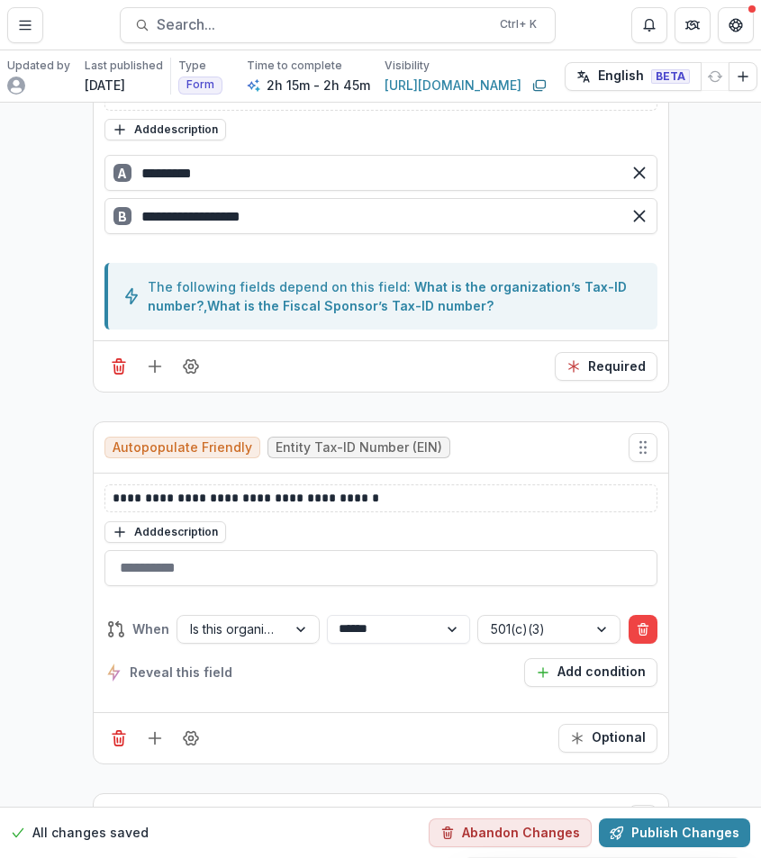
scroll to position [1438, 0]
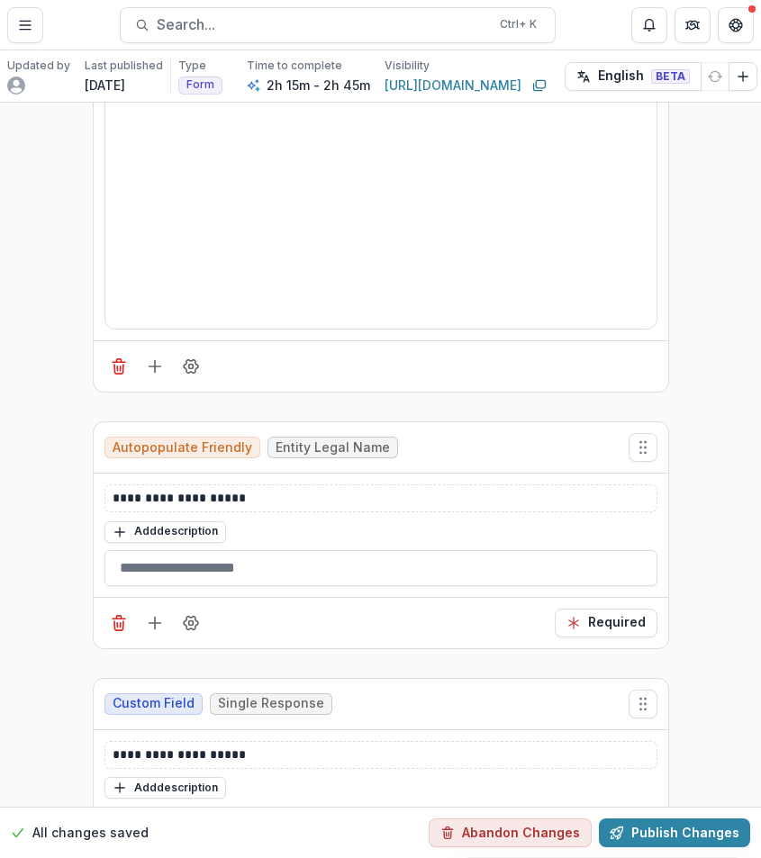
click at [277, 447] on span "Entity Legal Name" at bounding box center [333, 447] width 114 height 15
drag, startPoint x: 267, startPoint y: 445, endPoint x: 374, endPoint y: 447, distance: 106.3
click at [374, 447] on span "Entity Legal Name" at bounding box center [333, 447] width 114 height 15
copy span "Entity Legal Name"
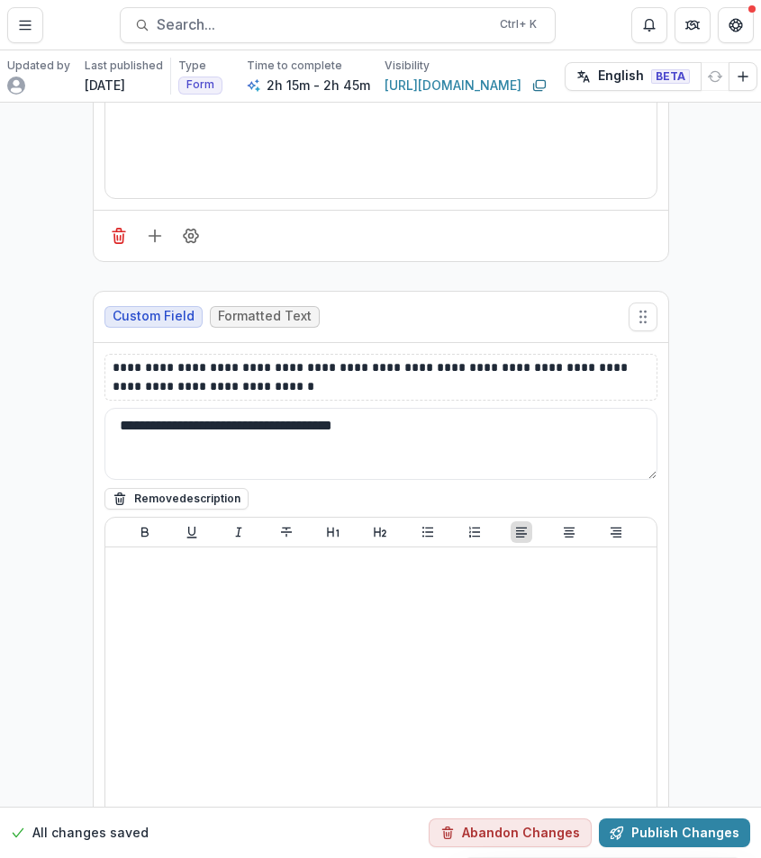
scroll to position [12425, 0]
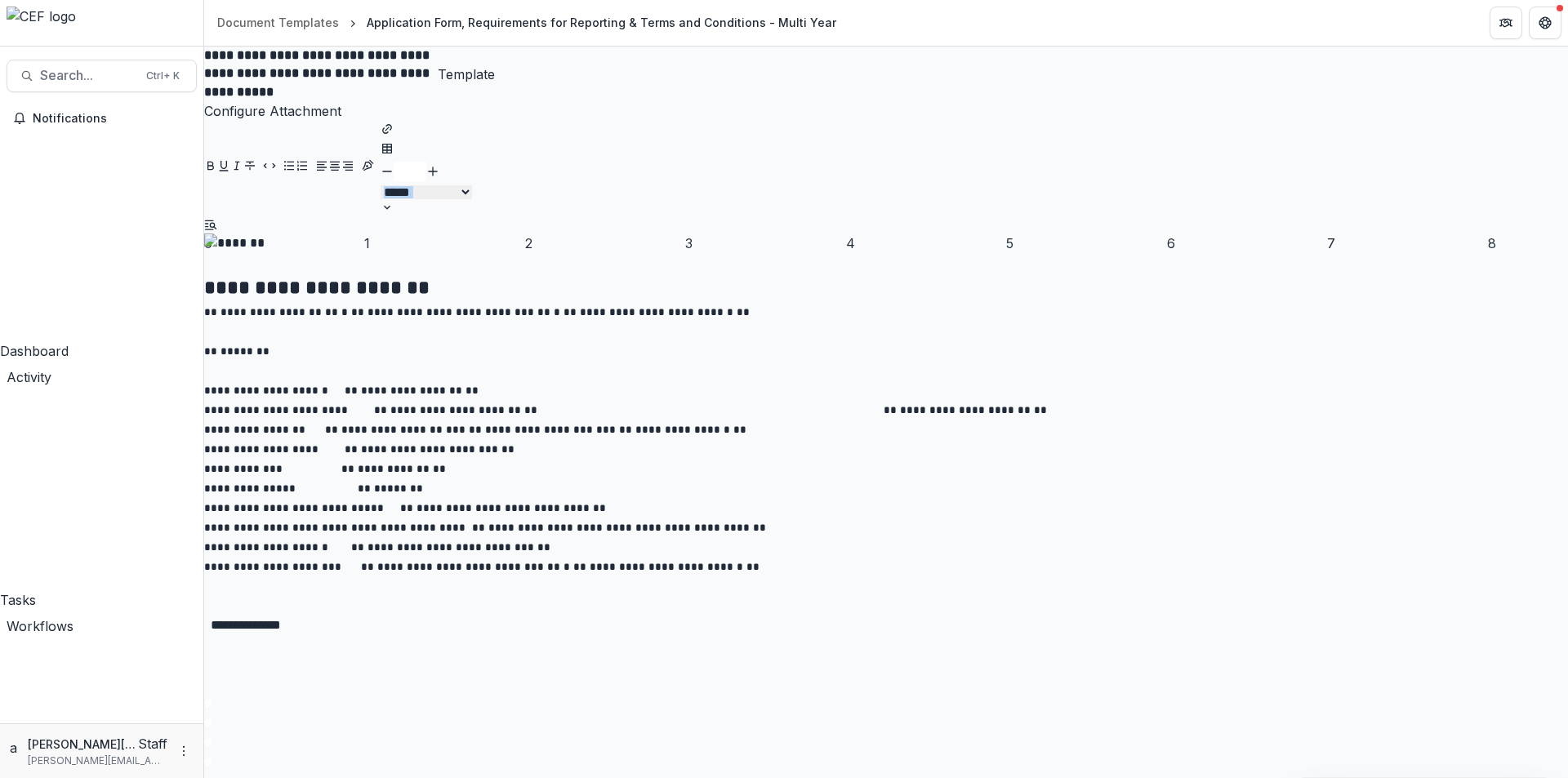
drag, startPoint x: 624, startPoint y: 402, endPoint x: 759, endPoint y: 400, distance: 135.0
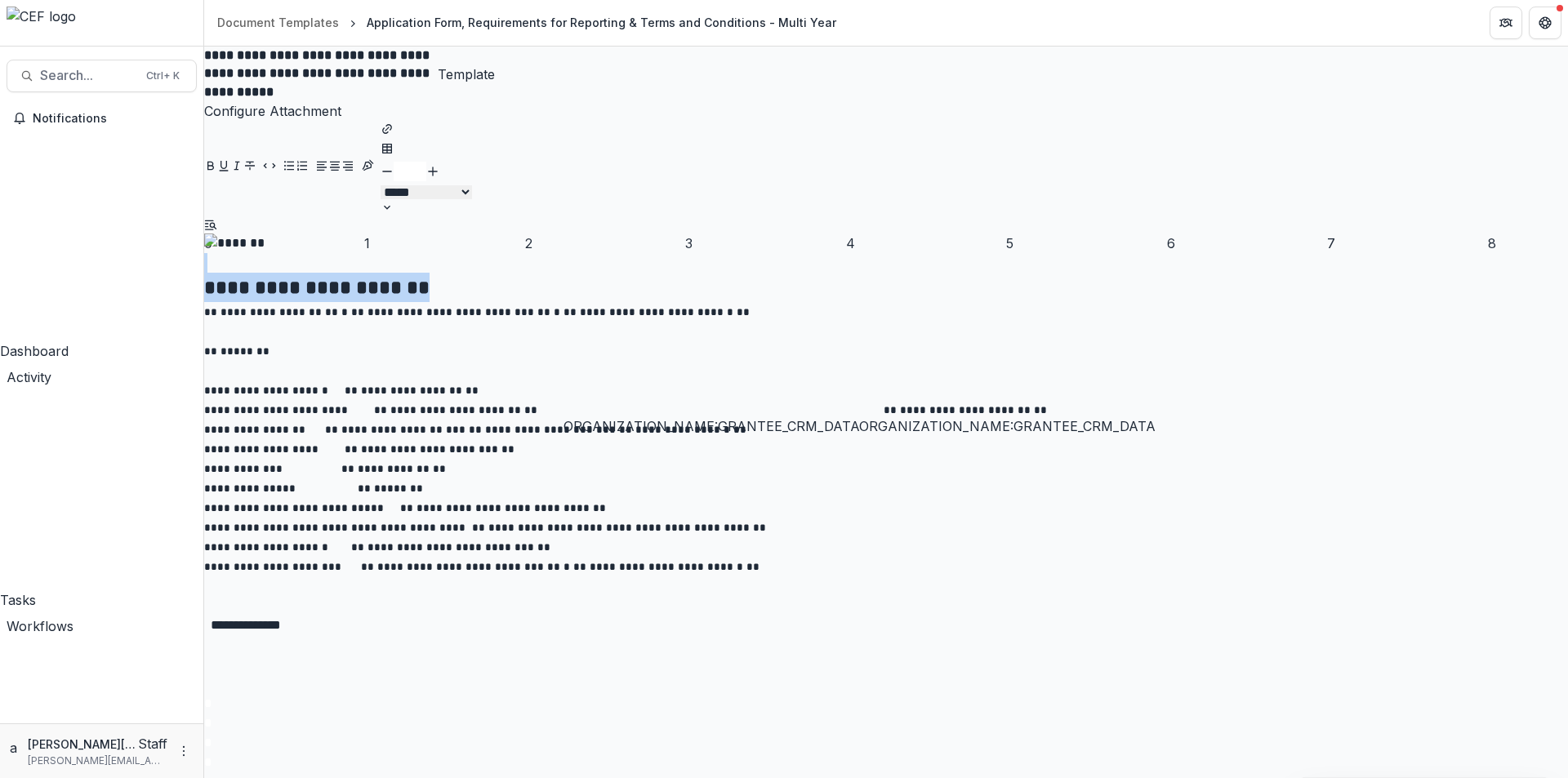
drag, startPoint x: 758, startPoint y: 404, endPoint x: 684, endPoint y: 403, distance: 74.0
click at [684, 317] on span "**********" at bounding box center [478, 313] width 549 height 11
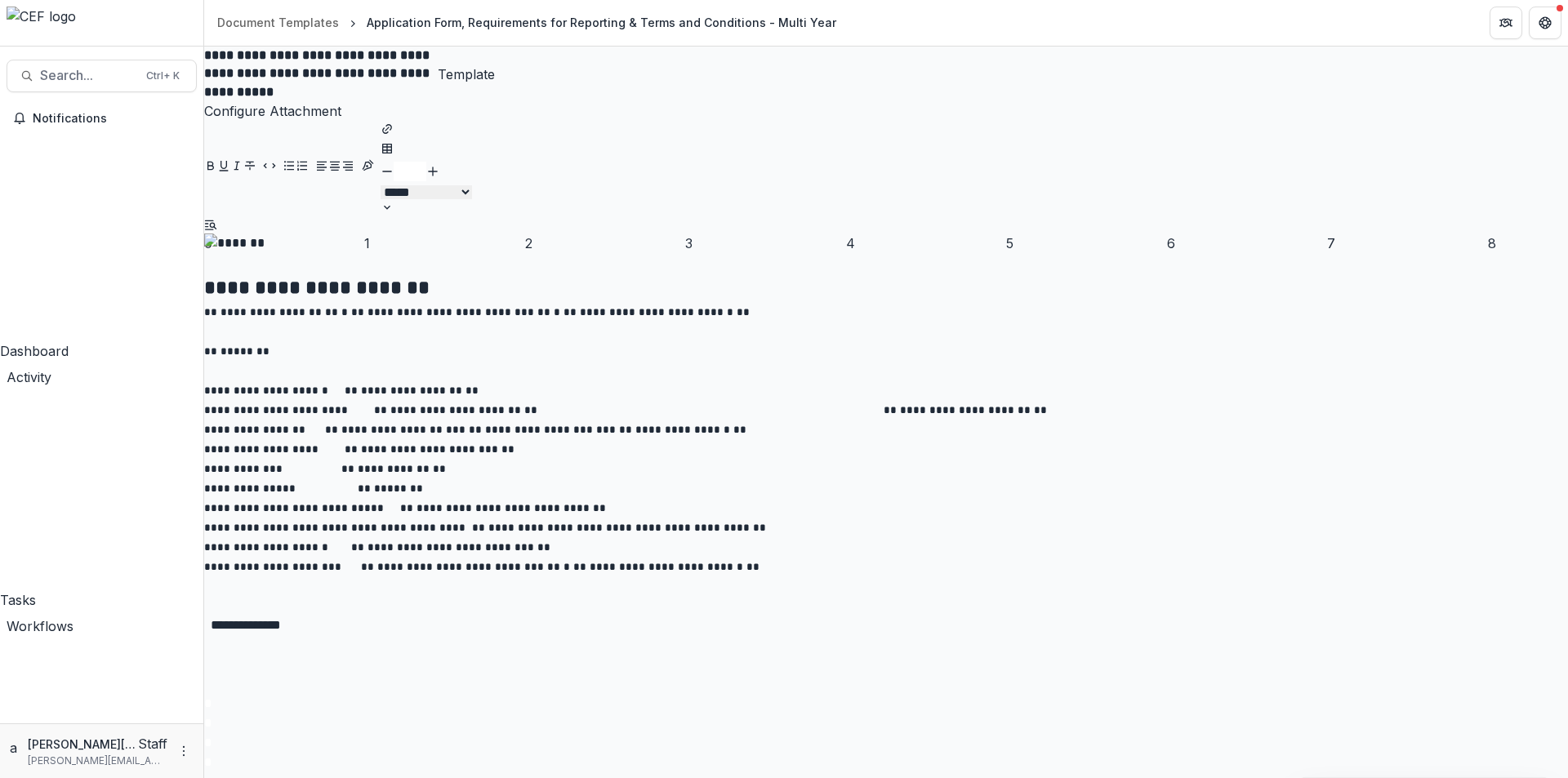
click at [730, 341] on p at bounding box center [886, 332] width 1364 height 20
drag, startPoint x: 856, startPoint y: 504, endPoint x: 1021, endPoint y: 501, distance: 165.0
click at [511, 396] on span "**********" at bounding box center [357, 391] width 307 height 11
copy span "**********"
click at [778, 361] on p "** ***** **" at bounding box center [886, 351] width 1364 height 20
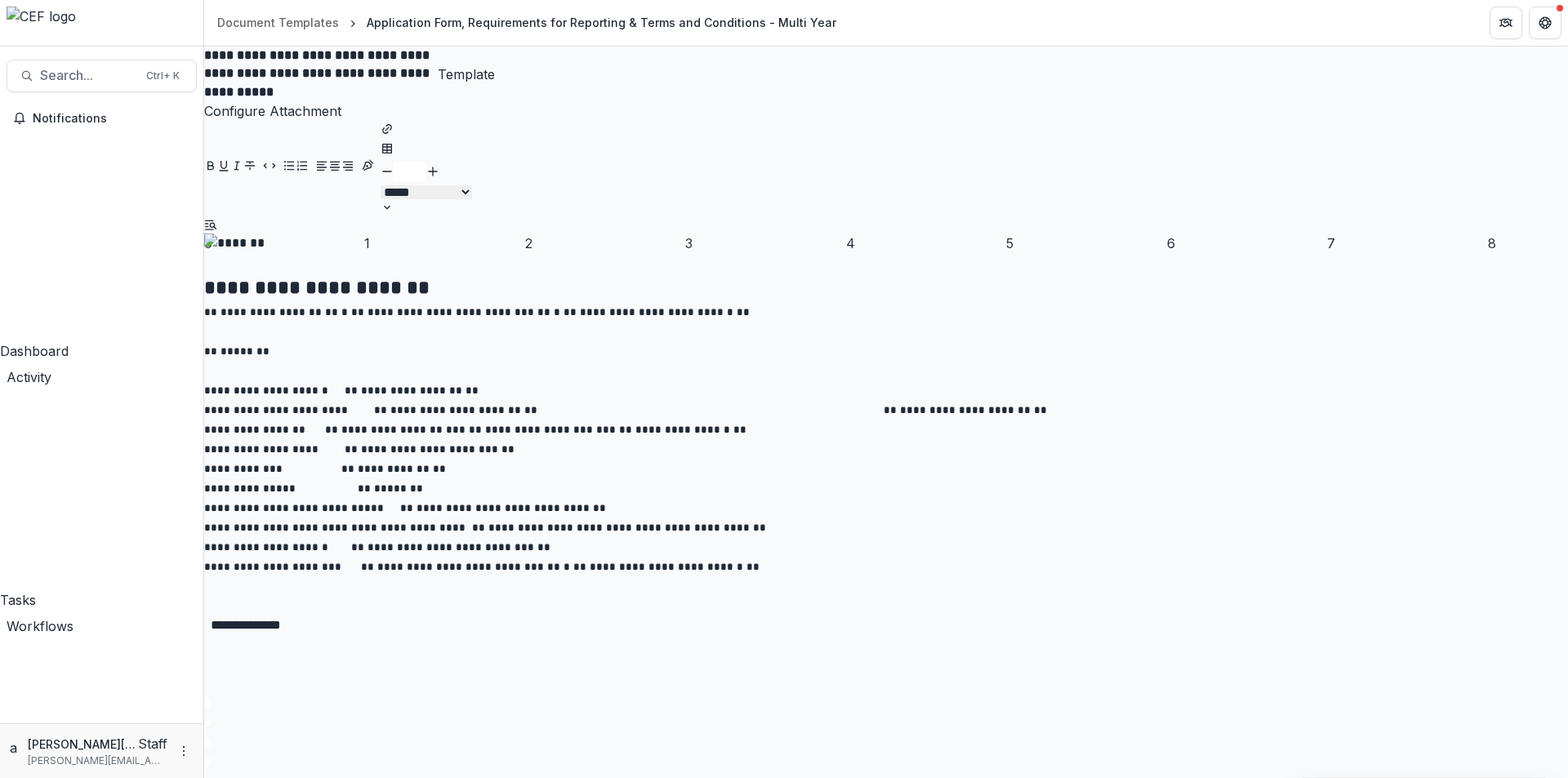
scroll to position [653, 0]
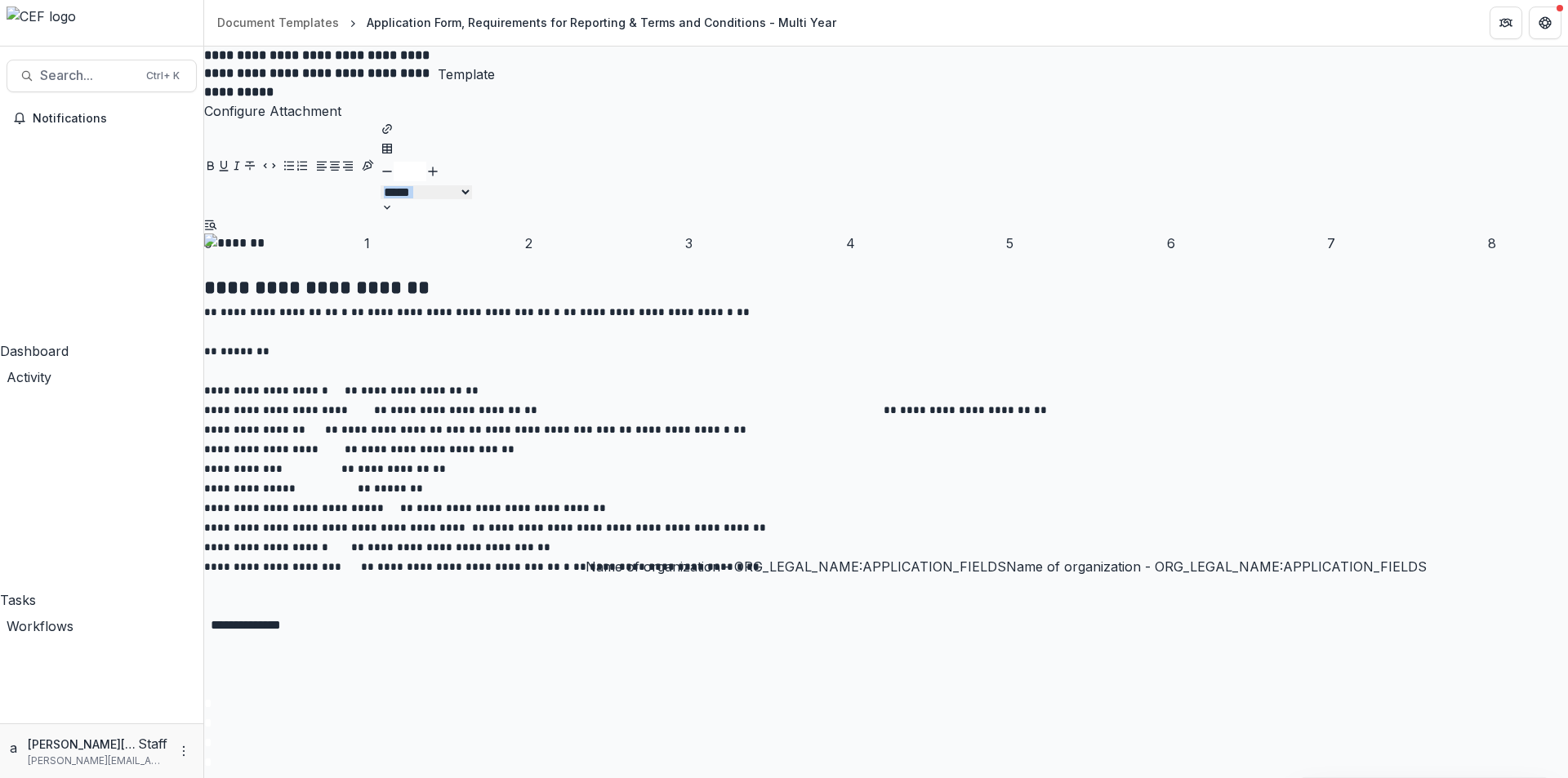
drag, startPoint x: 623, startPoint y: 544, endPoint x: 802, endPoint y: 537, distance: 179.1
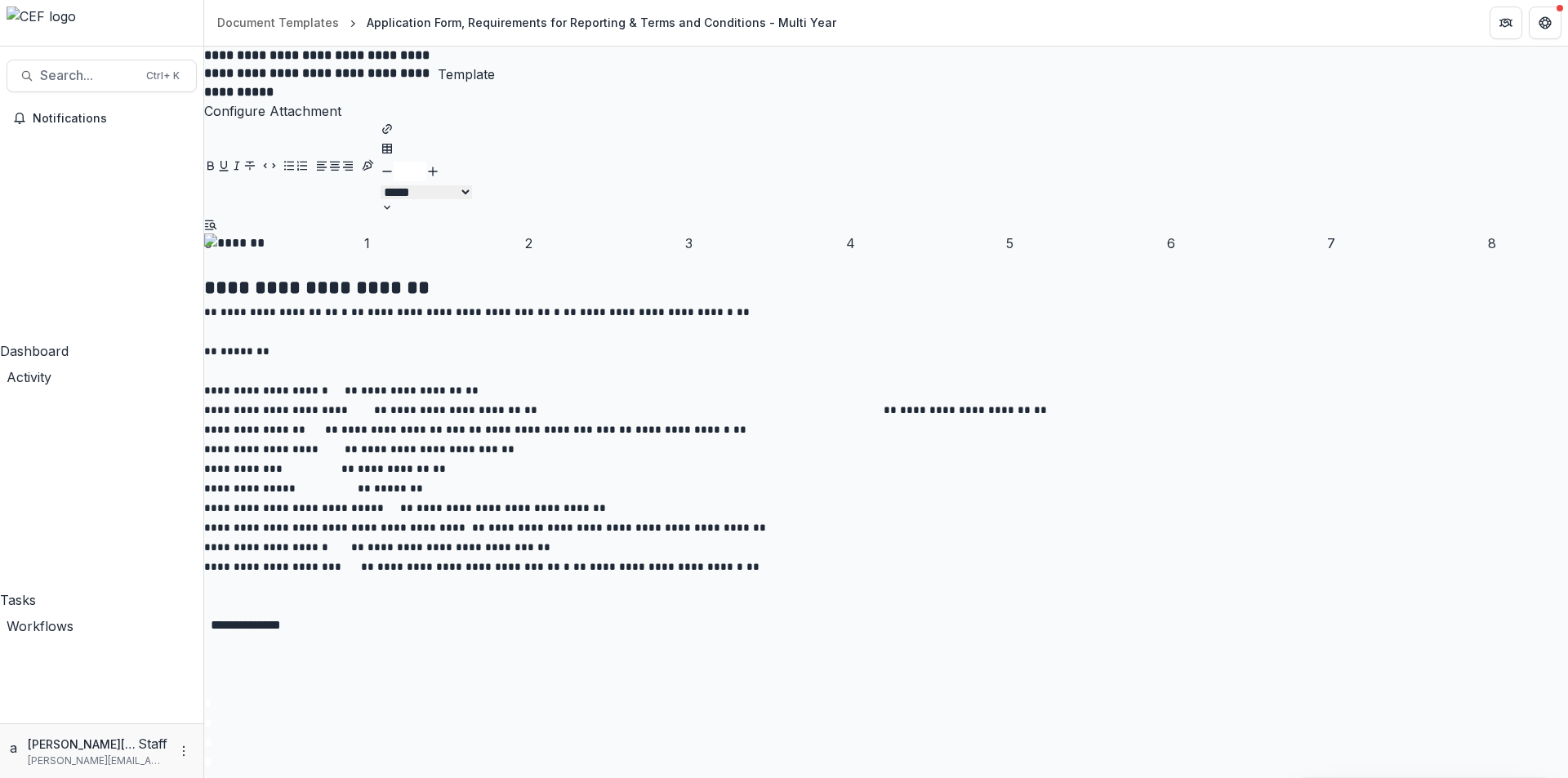
scroll to position [290, 0]
drag, startPoint x: 805, startPoint y: 545, endPoint x: 762, endPoint y: 545, distance: 43.0
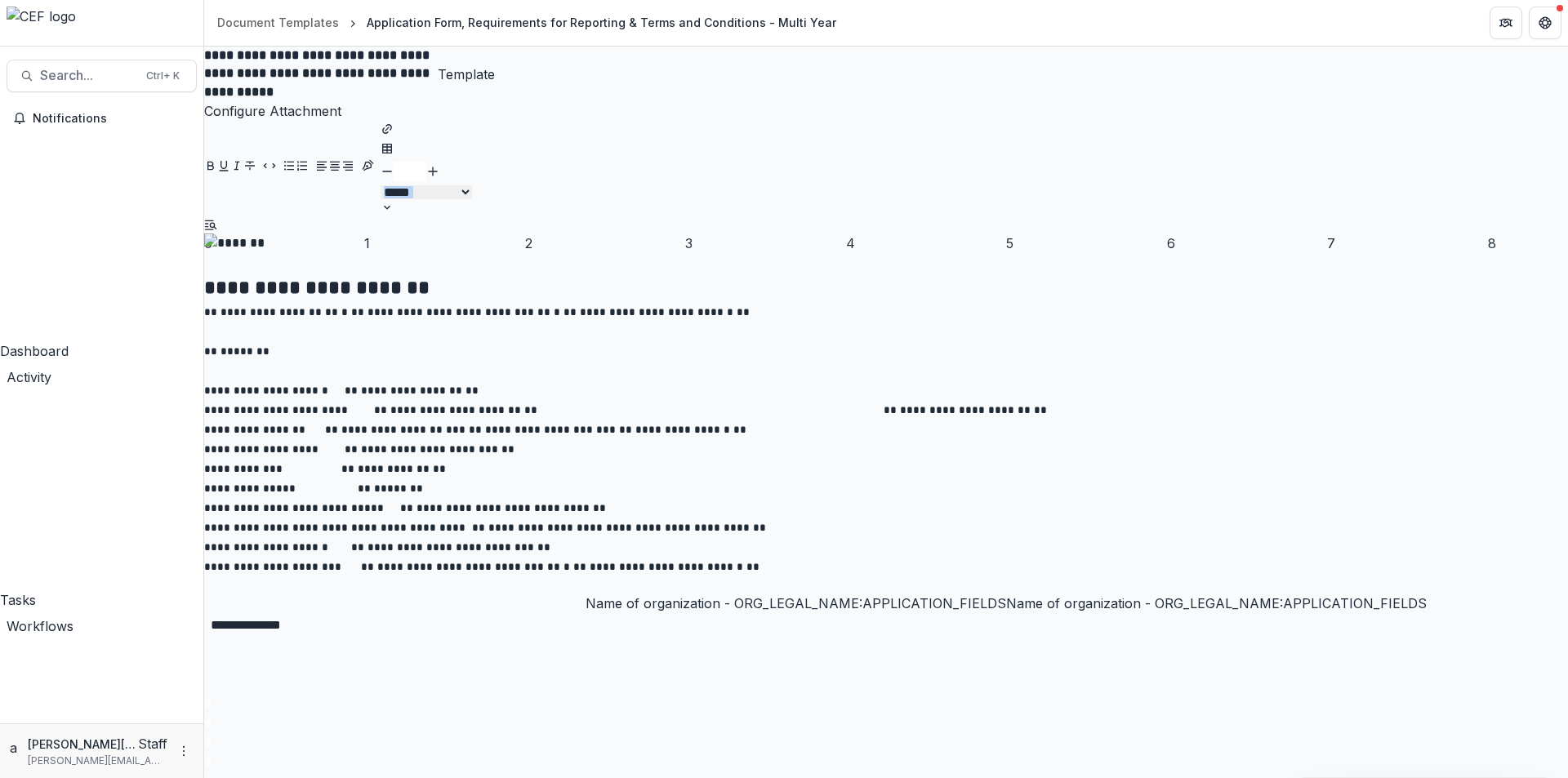
drag, startPoint x: 602, startPoint y: 586, endPoint x: 800, endPoint y: 578, distance: 198.2
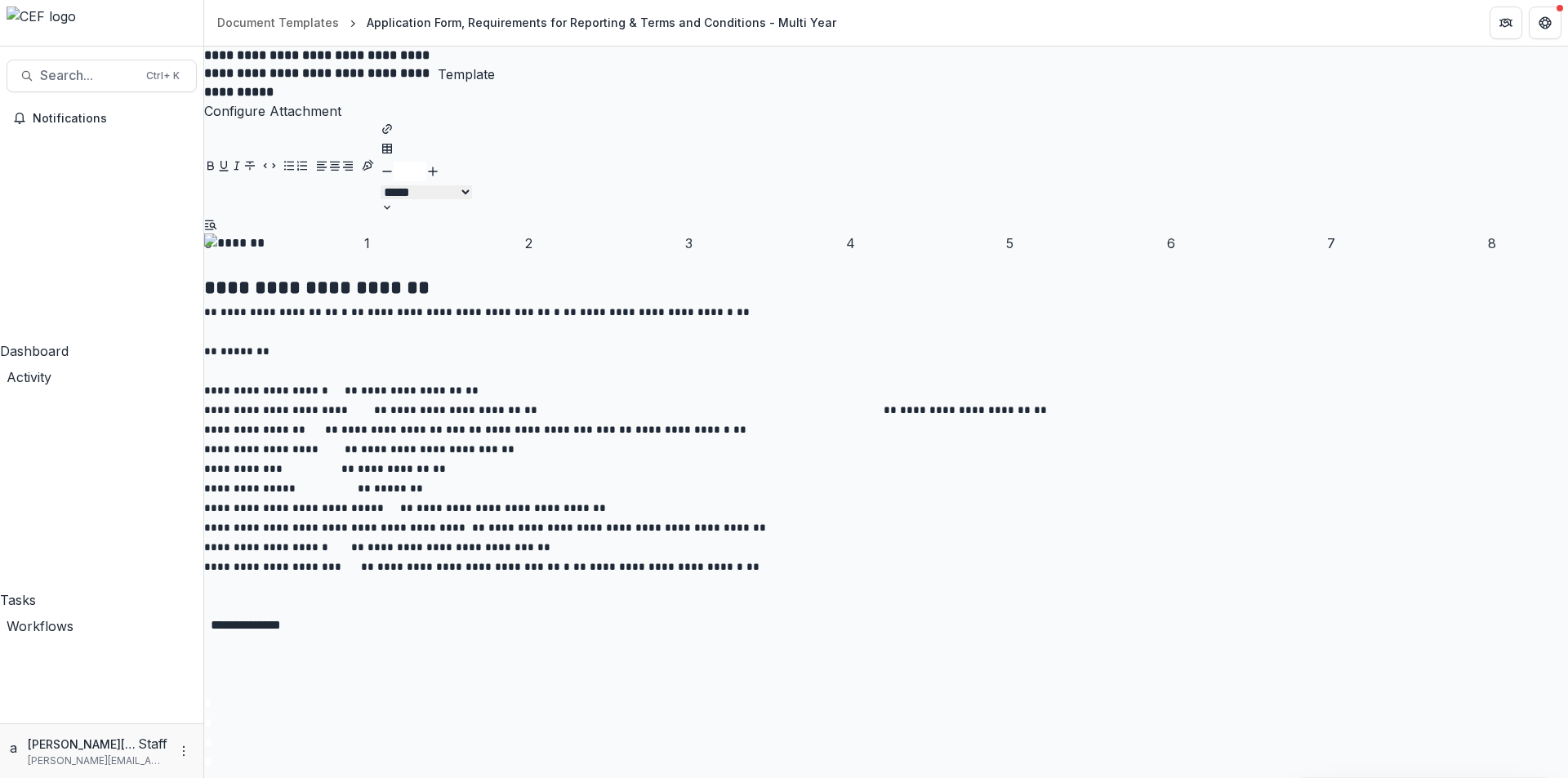
drag, startPoint x: 803, startPoint y: 579, endPoint x: 774, endPoint y: 578, distance: 29.0
drag, startPoint x: 804, startPoint y: 382, endPoint x: 634, endPoint y: 387, distance: 170.1
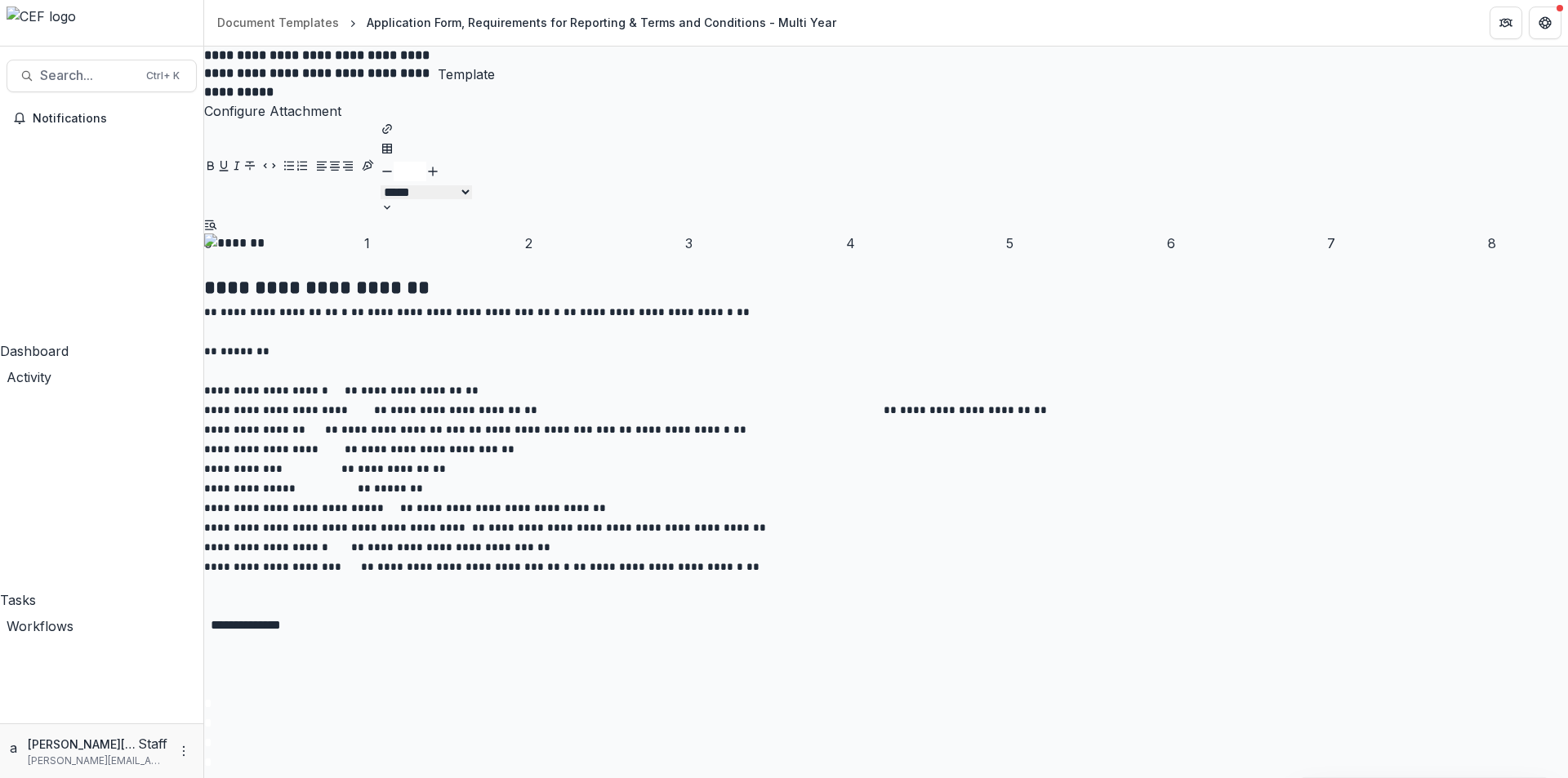
copy span "**********"
type input "**"
drag, startPoint x: 784, startPoint y: 443, endPoint x: 1099, endPoint y: 421, distance: 315.8
copy span "**********"
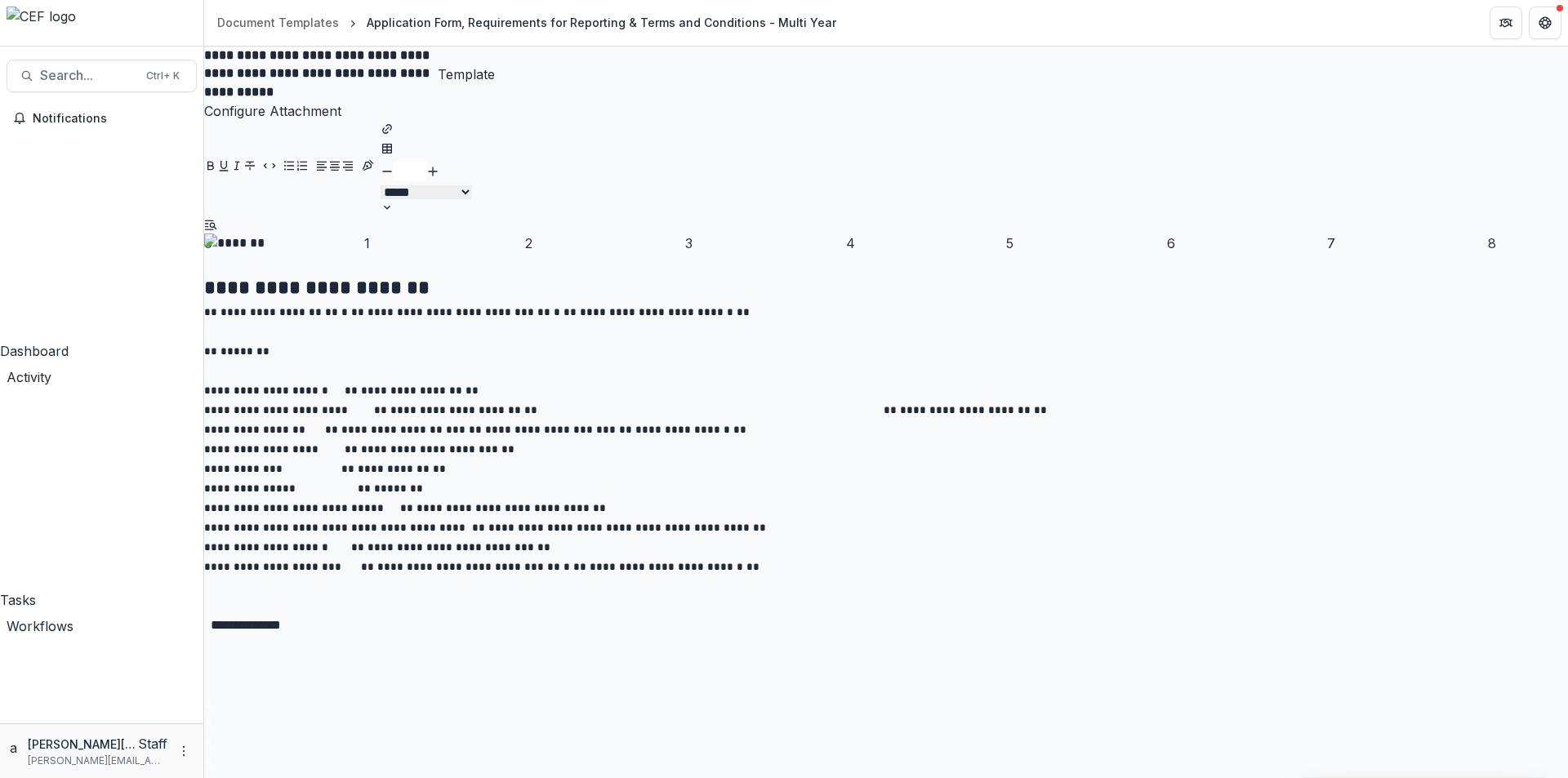
scroll to position [1307, 0]
